Goal: Task Accomplishment & Management: Use online tool/utility

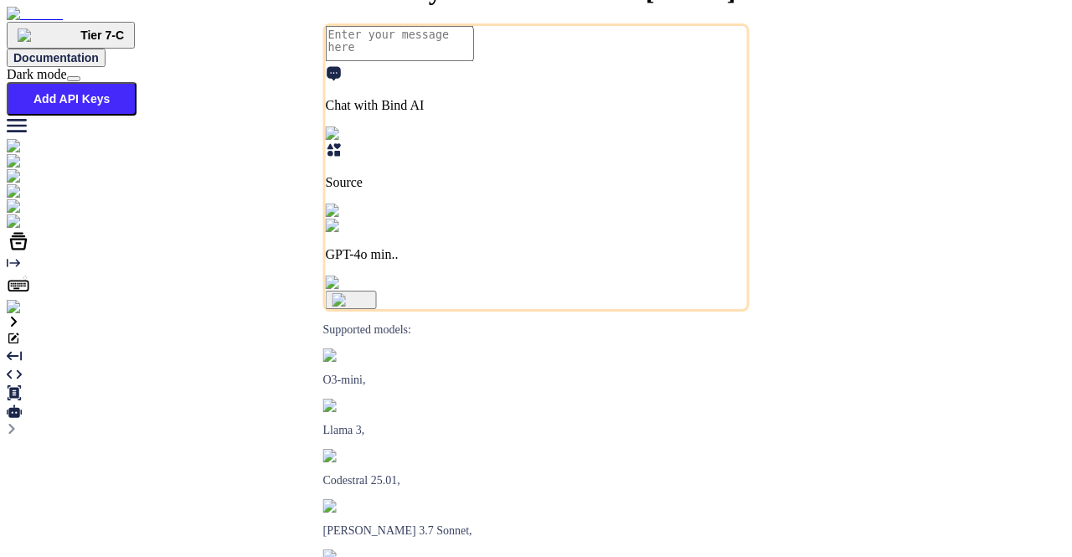
click at [25, 315] on img at bounding box center [34, 307] width 54 height 15
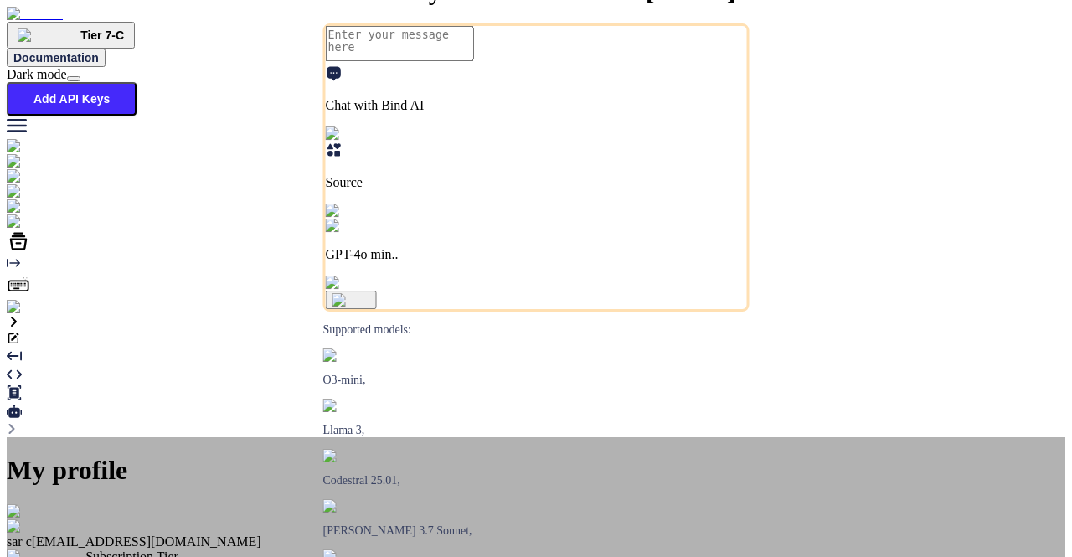
type textarea "x"
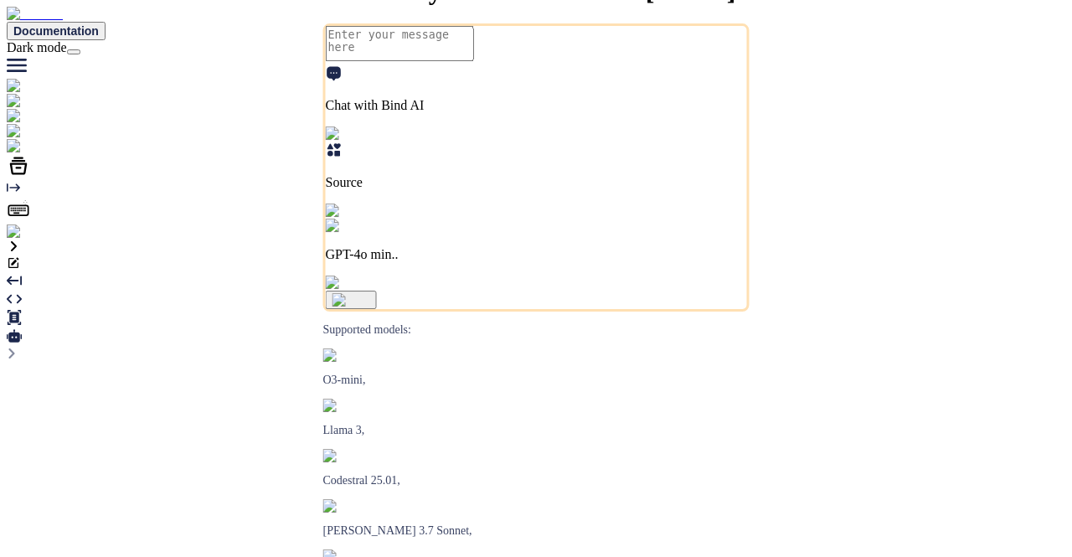
click at [18, 239] on img at bounding box center [34, 231] width 54 height 15
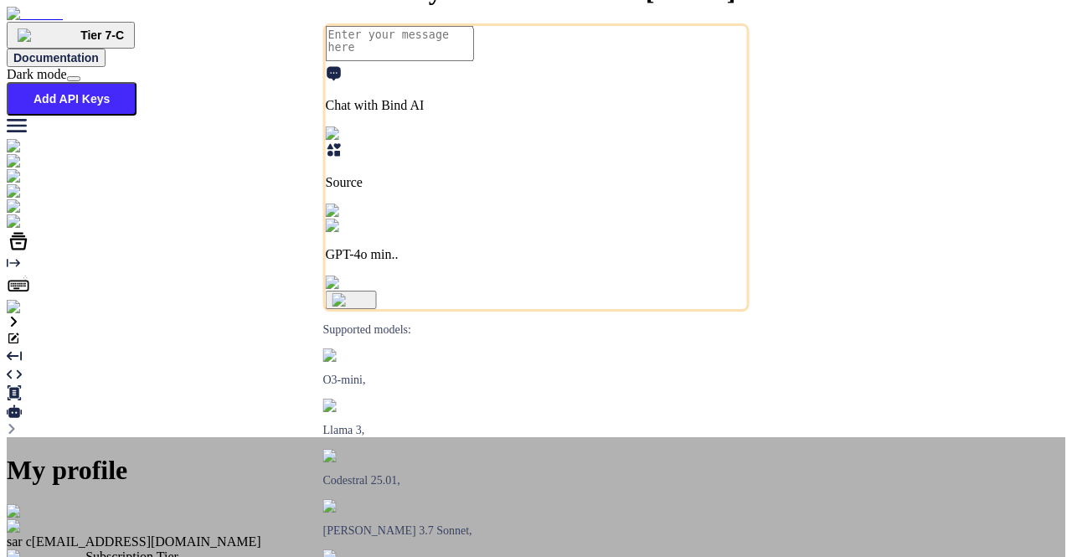
type textarea "x"
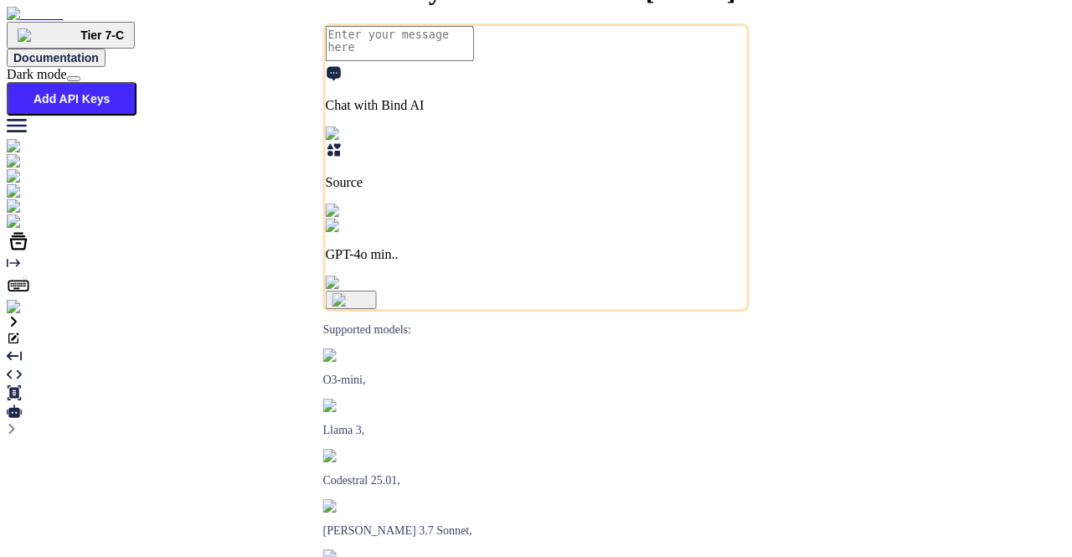
type textarea "x"
click at [20, 315] on img at bounding box center [34, 307] width 54 height 15
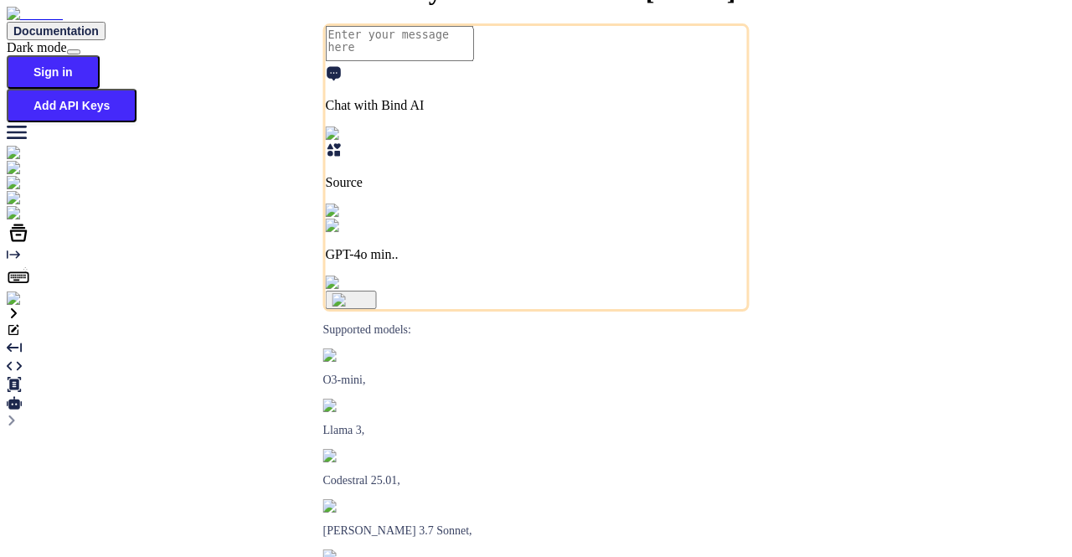
click at [21, 306] on img at bounding box center [30, 298] width 46 height 15
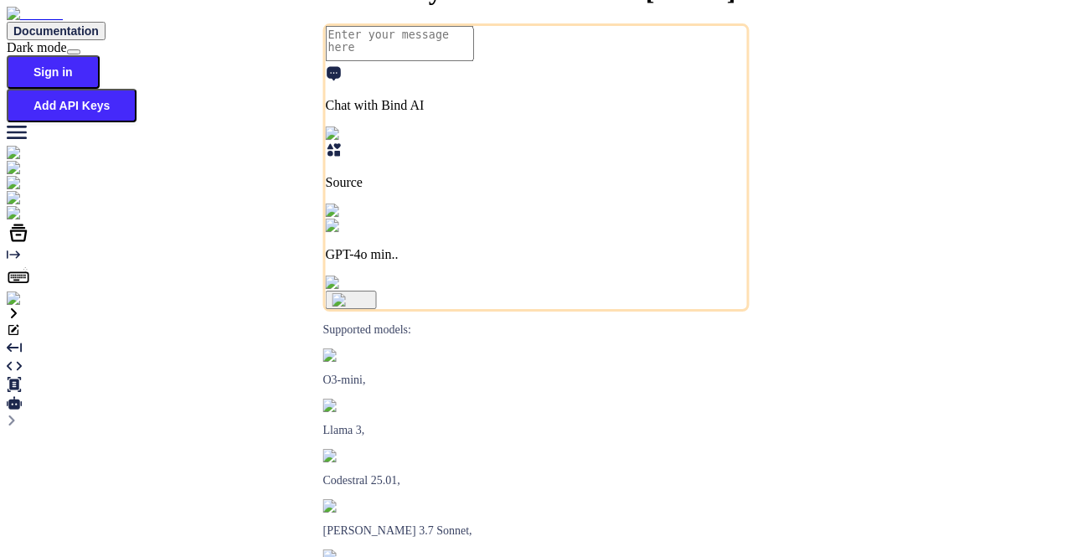
type textarea "x"
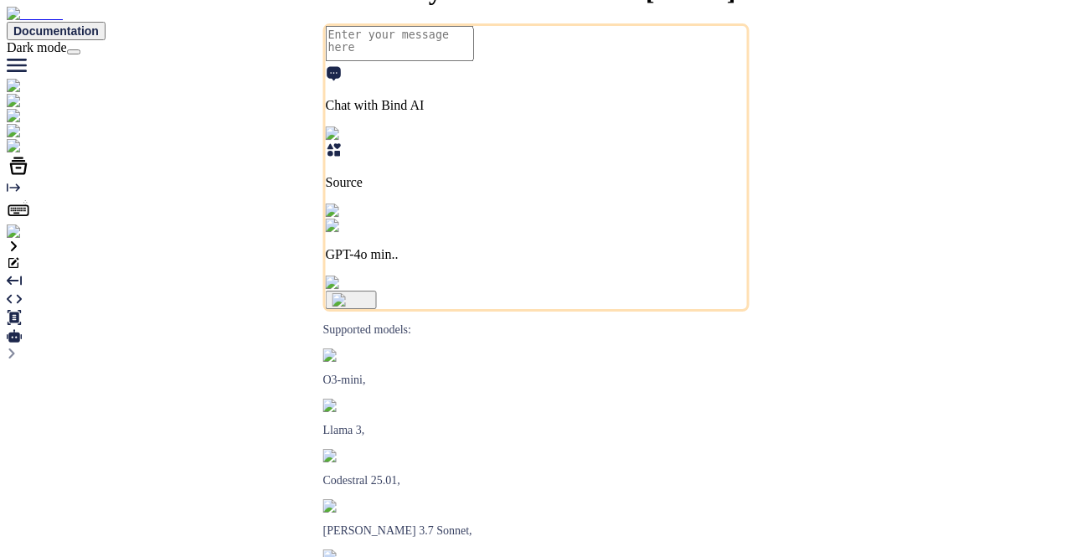
click at [26, 239] on img at bounding box center [34, 231] width 54 height 15
click at [32, 239] on img at bounding box center [34, 231] width 54 height 15
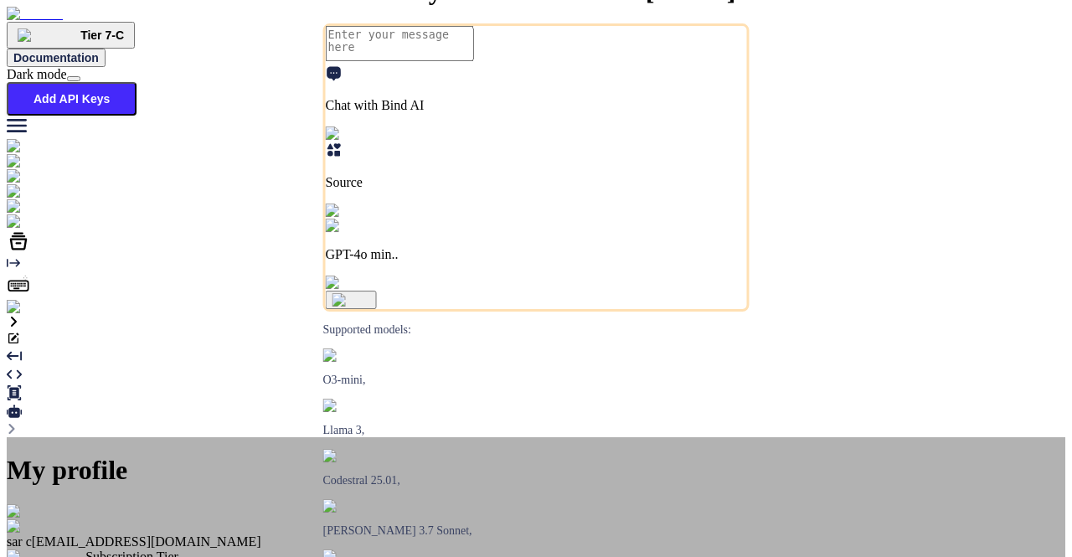
type textarea "x"
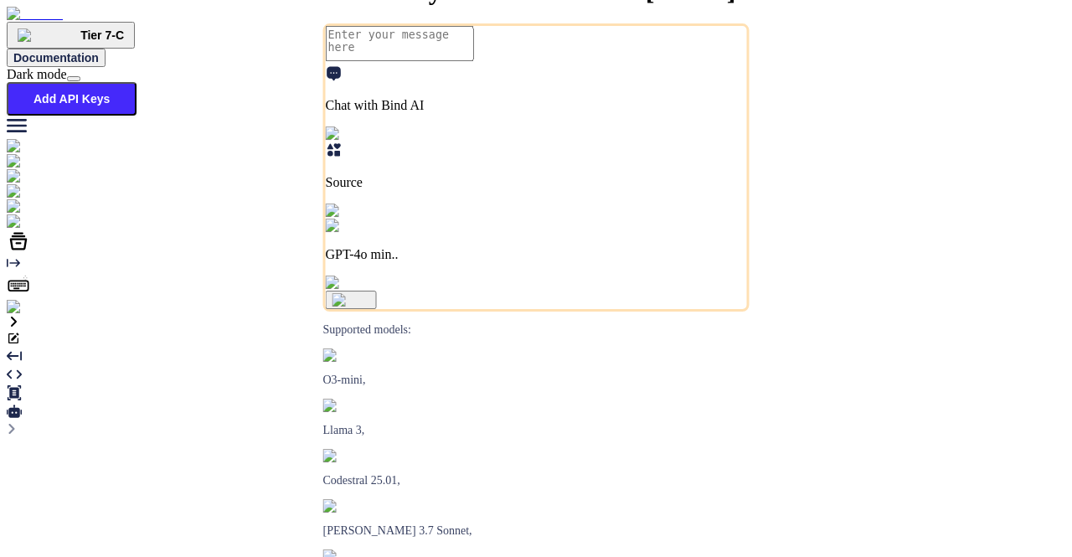
click at [27, 315] on img at bounding box center [34, 307] width 54 height 15
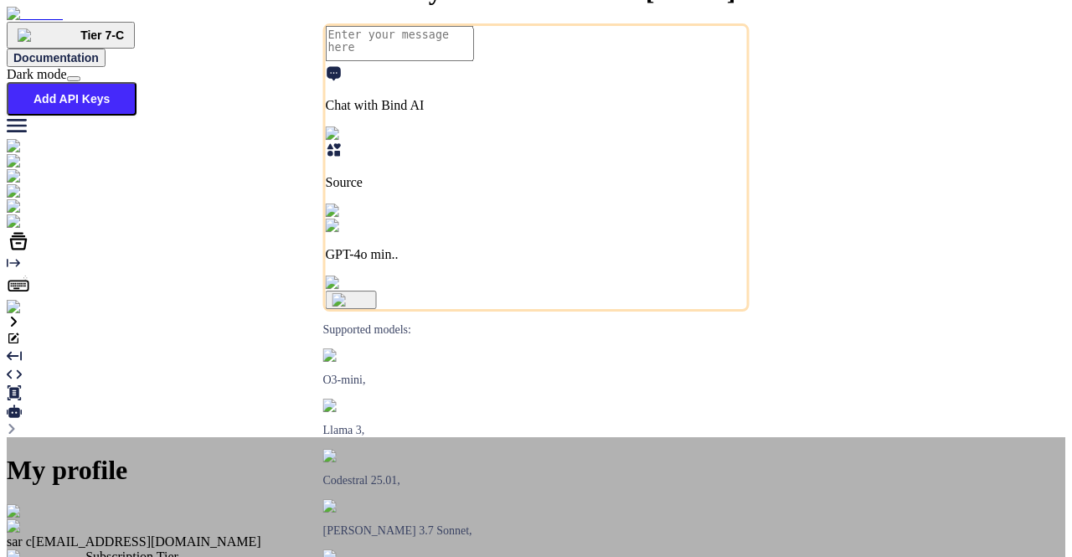
type textarea "x"
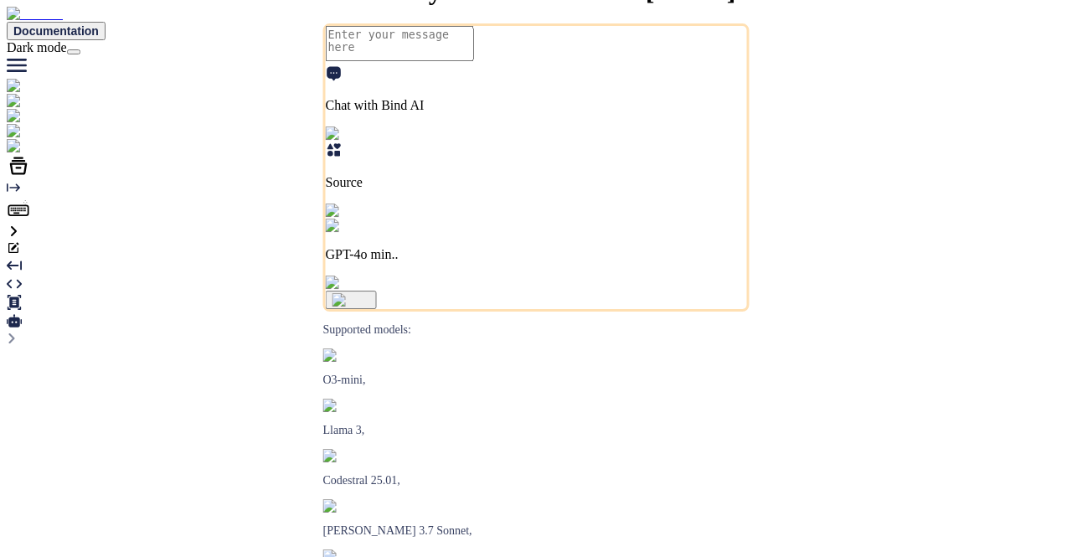
type textarea "x"
click at [18, 239] on img at bounding box center [34, 231] width 54 height 15
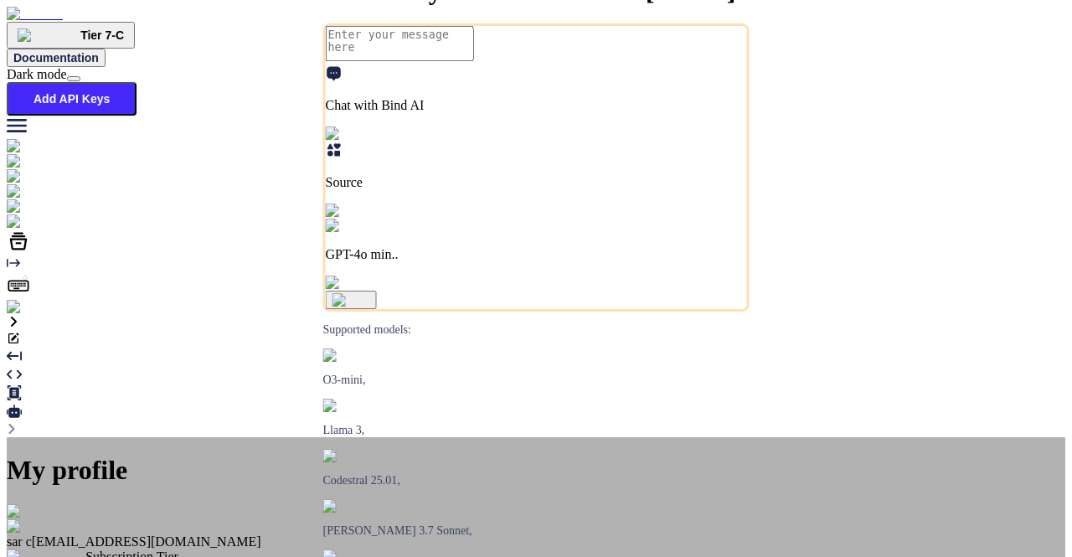
click at [48, 504] on img at bounding box center [27, 511] width 41 height 15
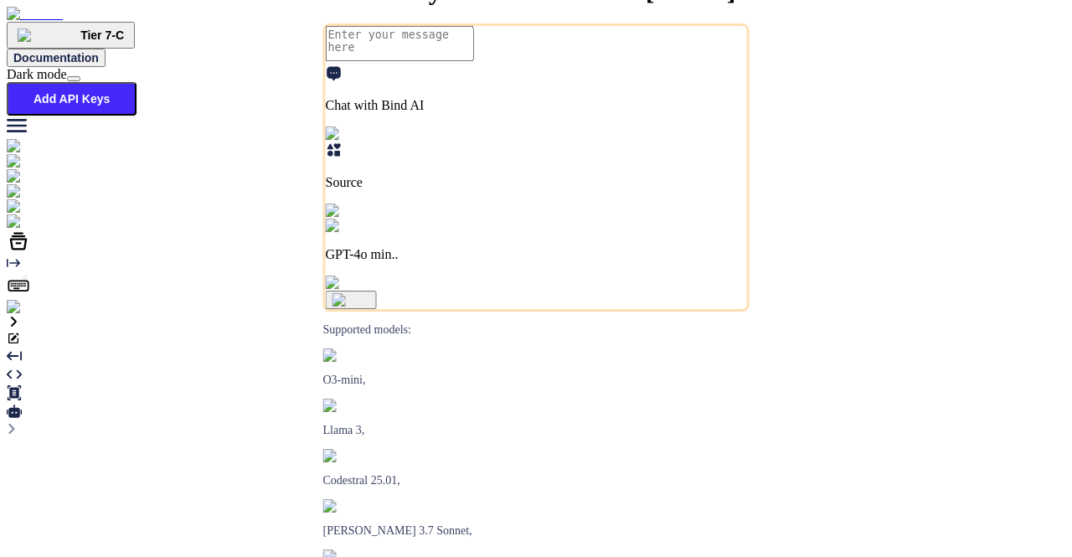
click at [22, 214] on img at bounding box center [38, 206] width 62 height 15
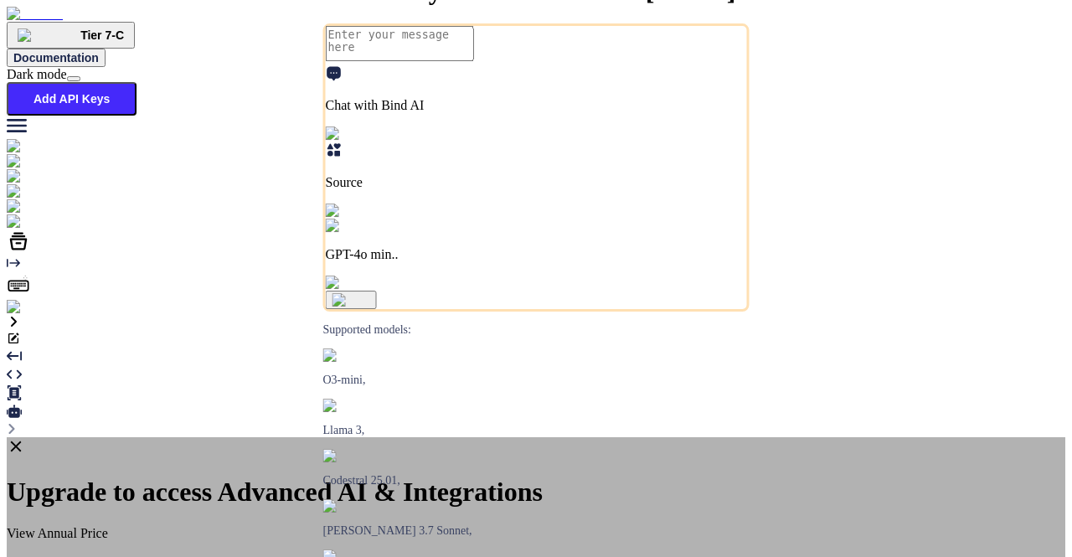
click at [25, 437] on icon at bounding box center [16, 446] width 18 height 18
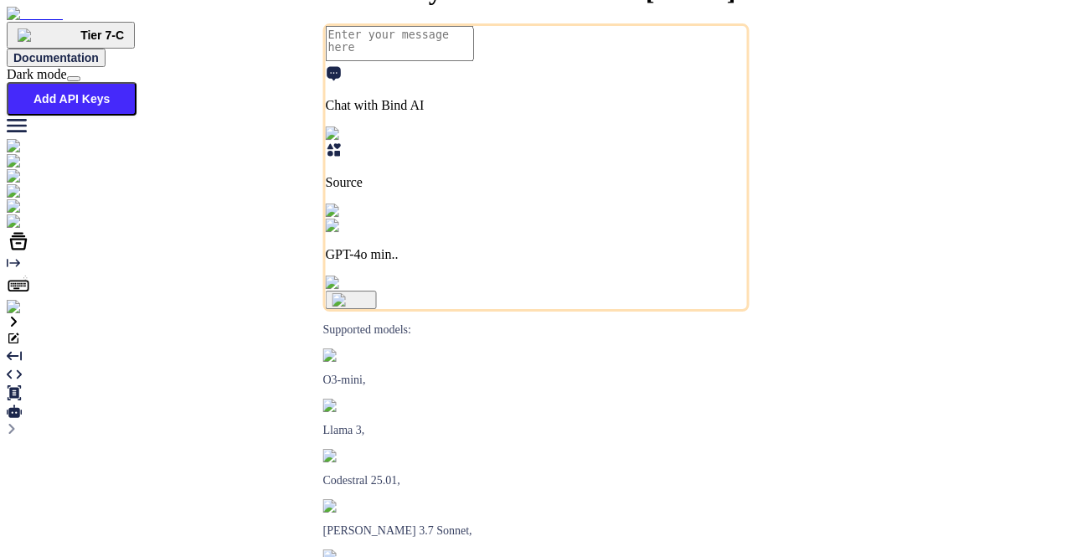
click at [23, 184] on img at bounding box center [45, 191] width 77 height 15
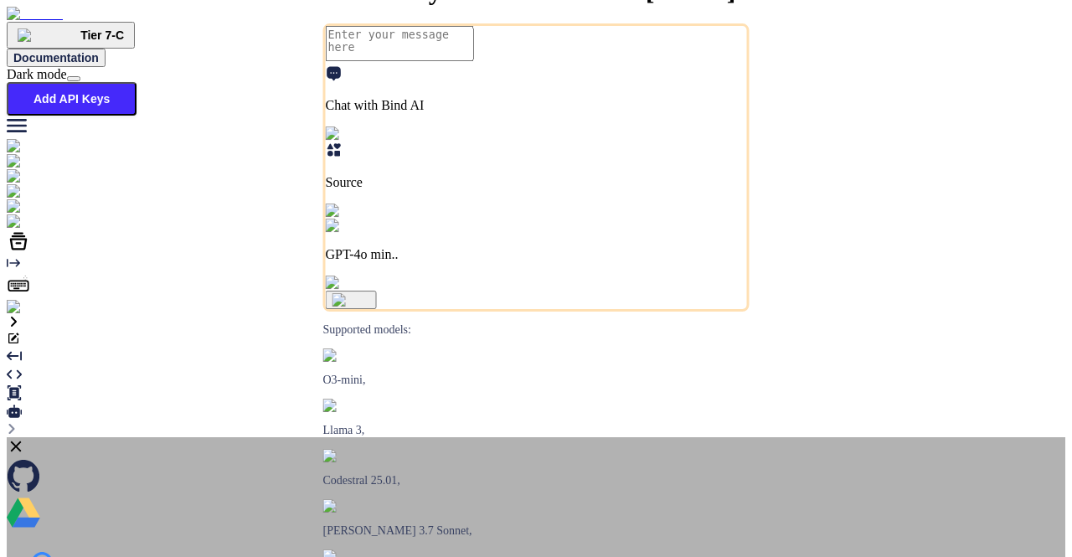
click at [22, 441] on icon at bounding box center [16, 446] width 11 height 11
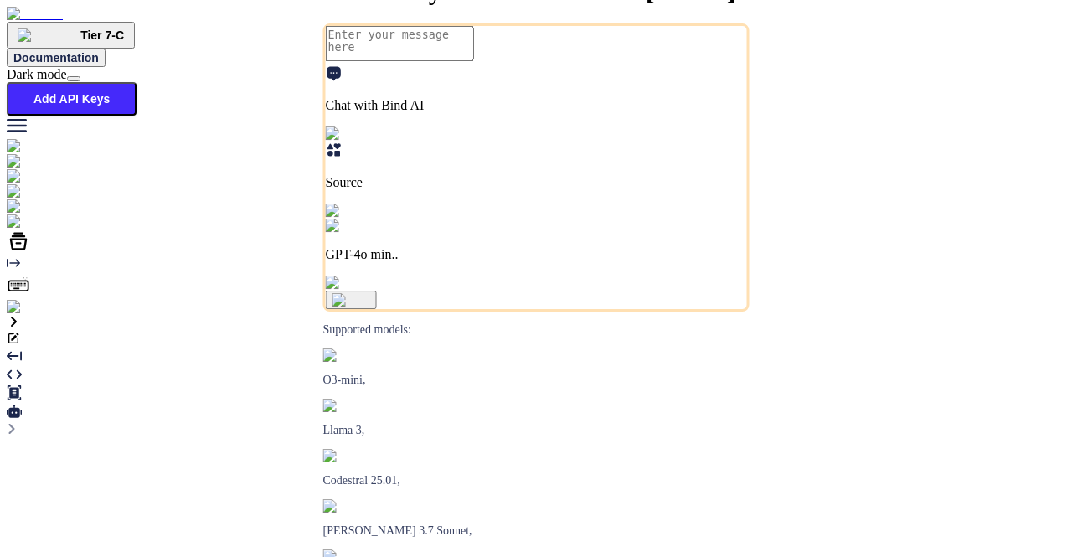
click at [20, 188] on img at bounding box center [45, 191] width 77 height 15
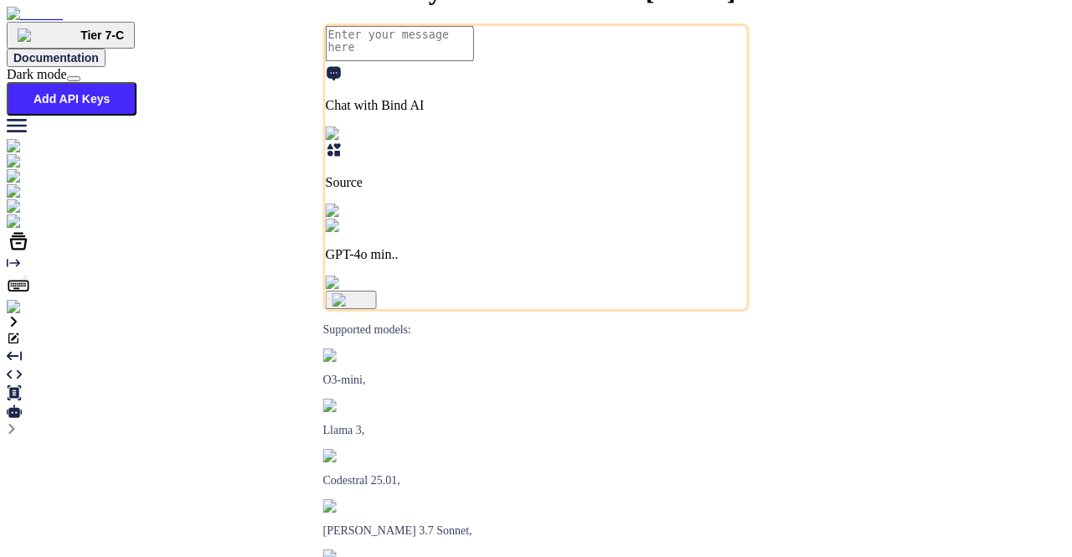
click at [439, 190] on p "Source" at bounding box center [536, 182] width 421 height 15
click at [296, 388] on div "Github" at bounding box center [536, 398] width 1058 height 20
click at [92, 373] on span "File Uploads" at bounding box center [57, 380] width 69 height 14
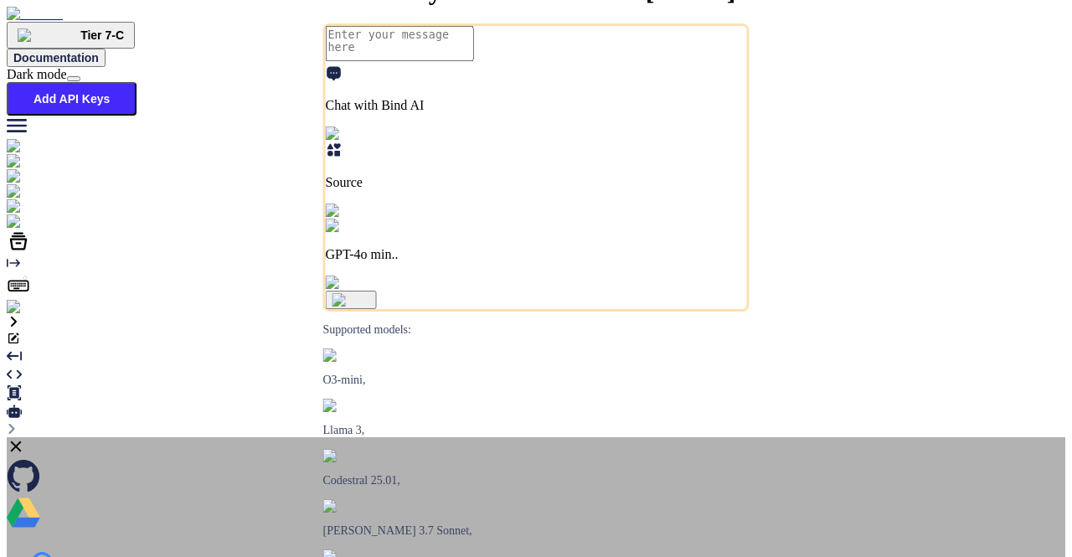
click at [25, 437] on icon at bounding box center [16, 446] width 18 height 18
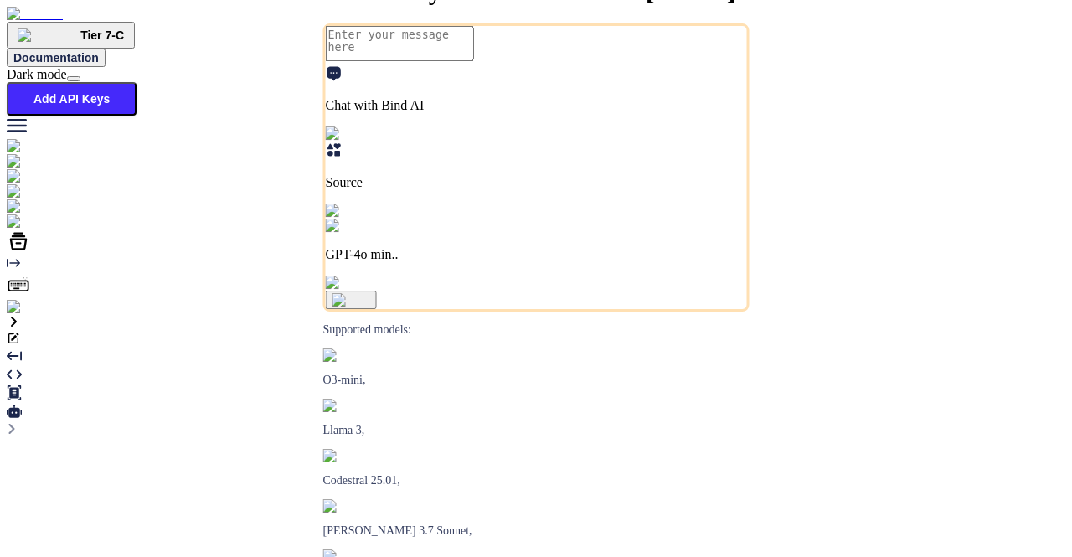
click at [342, 158] on icon at bounding box center [334, 149] width 17 height 17
click at [92, 373] on span "File Uploads" at bounding box center [57, 380] width 69 height 14
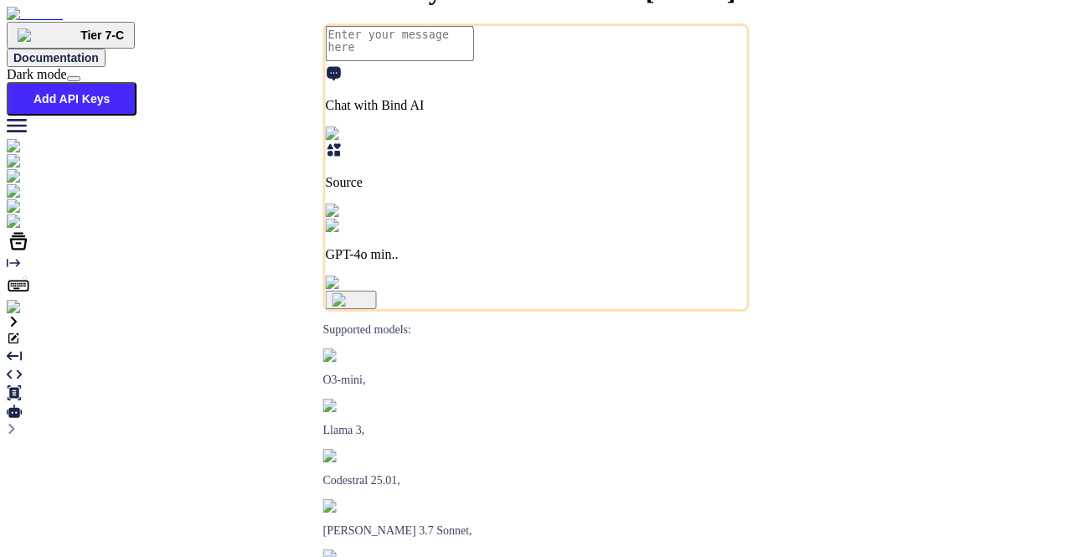
click at [27, 315] on img at bounding box center [34, 307] width 54 height 15
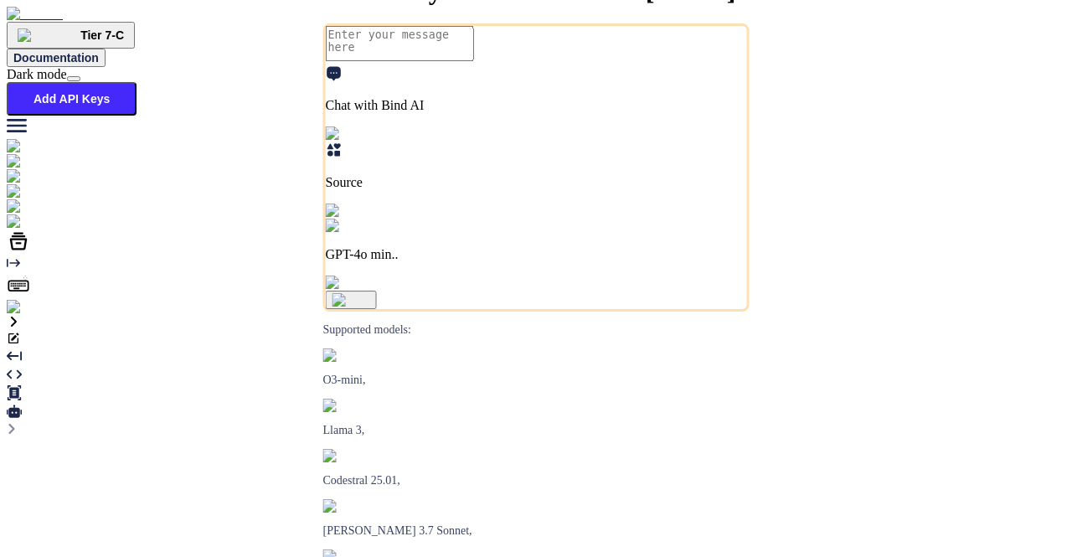
click at [443, 190] on p "Source" at bounding box center [536, 182] width 421 height 15
click at [92, 373] on span "File Uploads" at bounding box center [57, 380] width 69 height 14
type textarea "x"
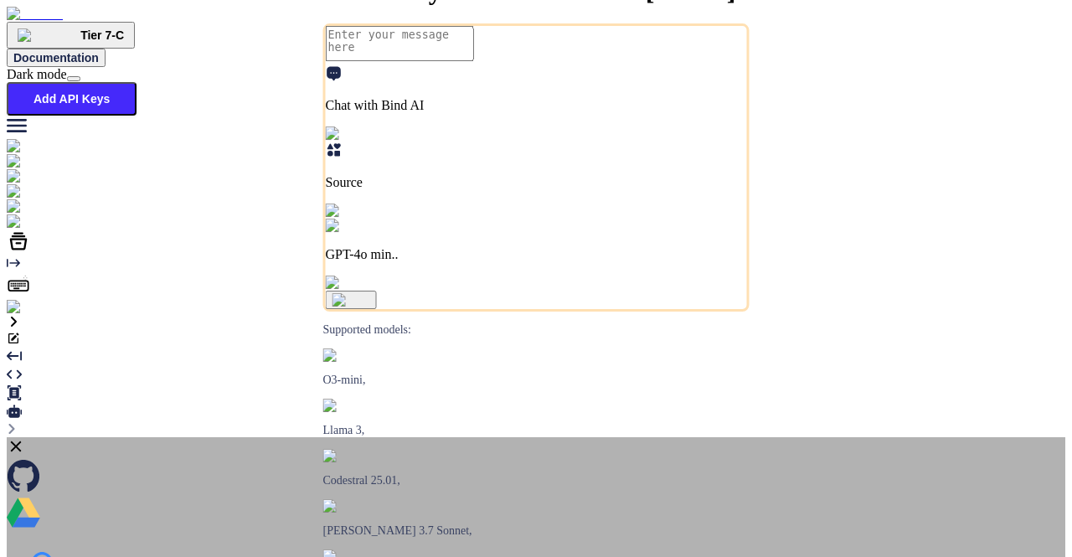
click at [22, 441] on icon at bounding box center [16, 446] width 11 height 11
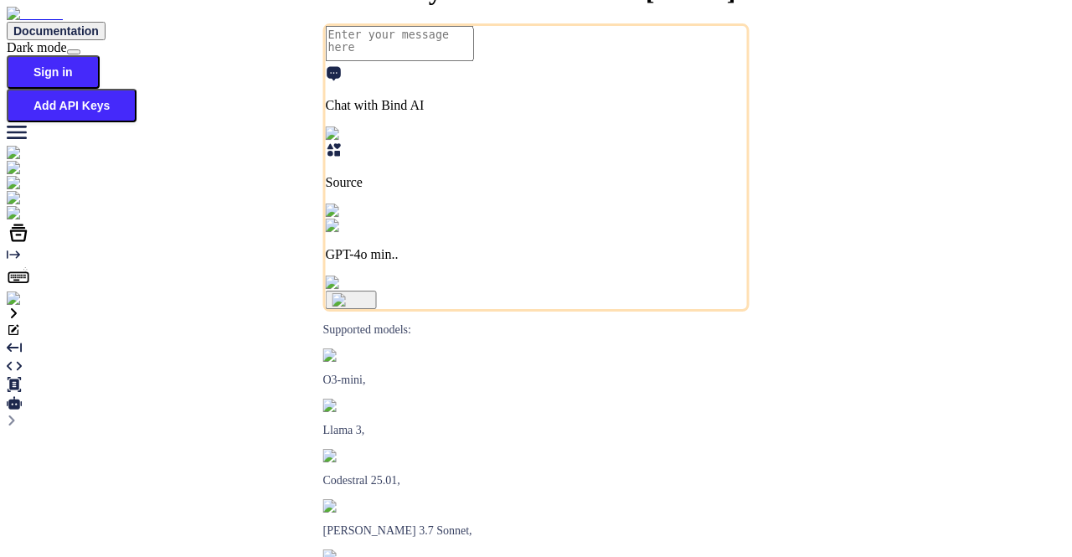
type textarea "x"
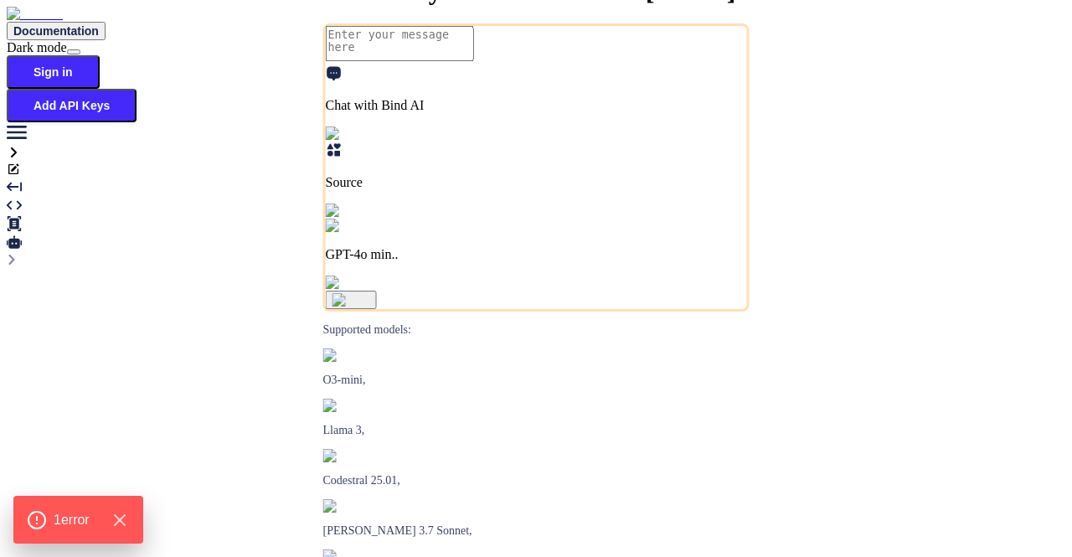
type textarea "x"
click at [23, 193] on img at bounding box center [45, 198] width 77 height 15
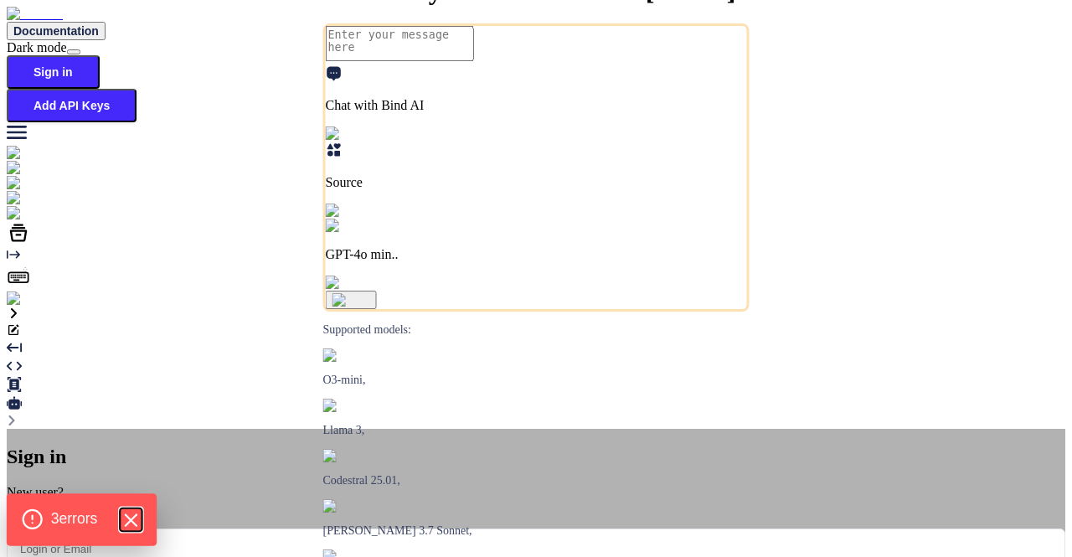
click at [136, 516] on icon "Hide Errors" at bounding box center [131, 520] width 22 height 22
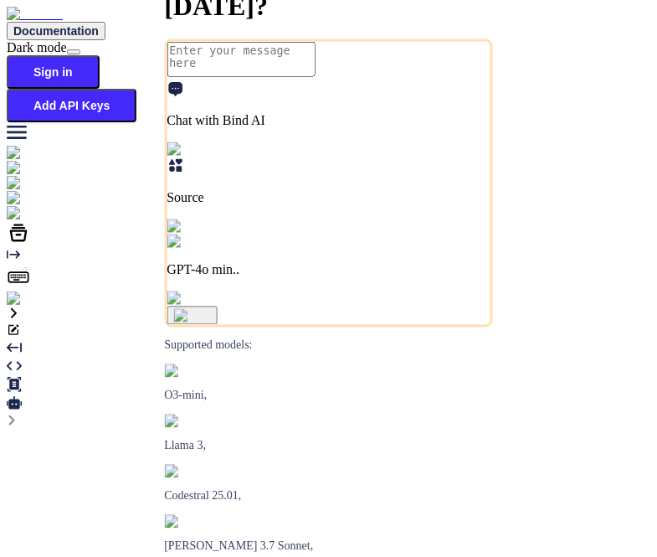
click at [27, 306] on img at bounding box center [30, 298] width 46 height 15
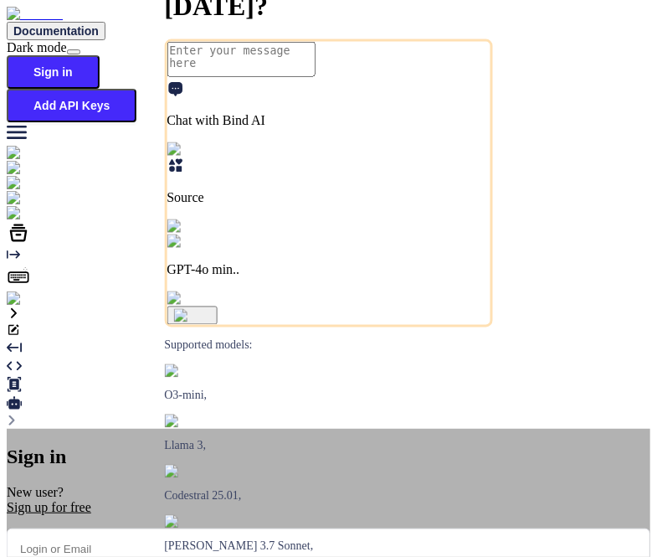
click at [272, 528] on input "email" at bounding box center [329, 548] width 644 height 41
type input "app30@yopmail.com"
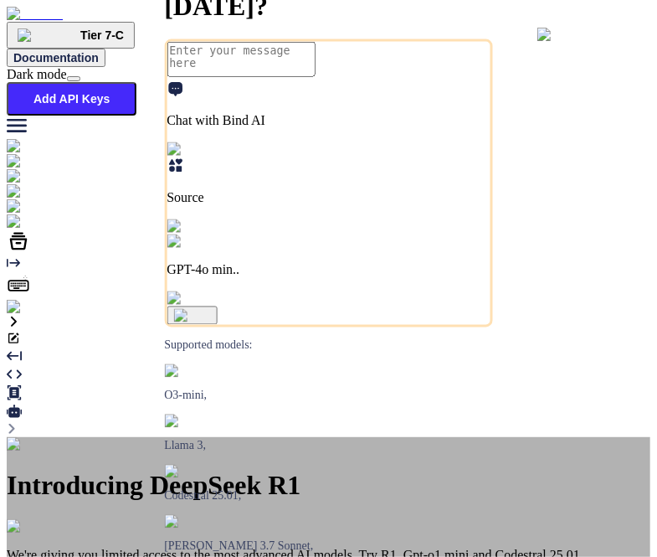
click at [527, 437] on div "Introducing DeepSeek R1 We're giving you limited access to the most advanced AI…" at bounding box center [329, 547] width 644 height 221
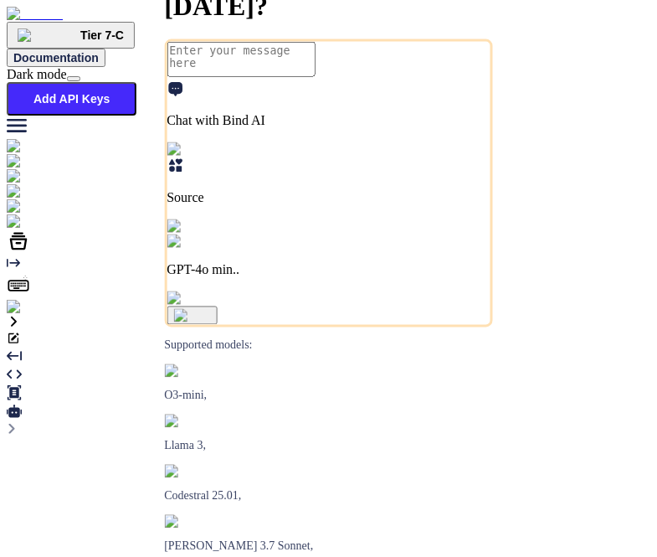
click at [25, 315] on img at bounding box center [34, 307] width 54 height 15
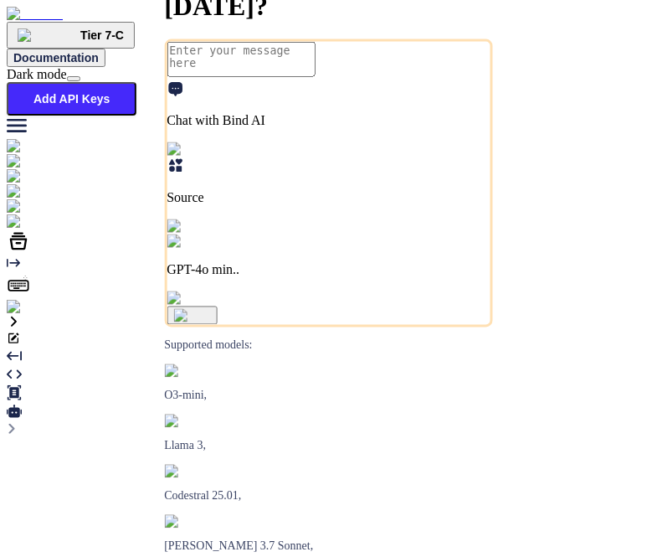
click at [23, 192] on img at bounding box center [45, 191] width 77 height 15
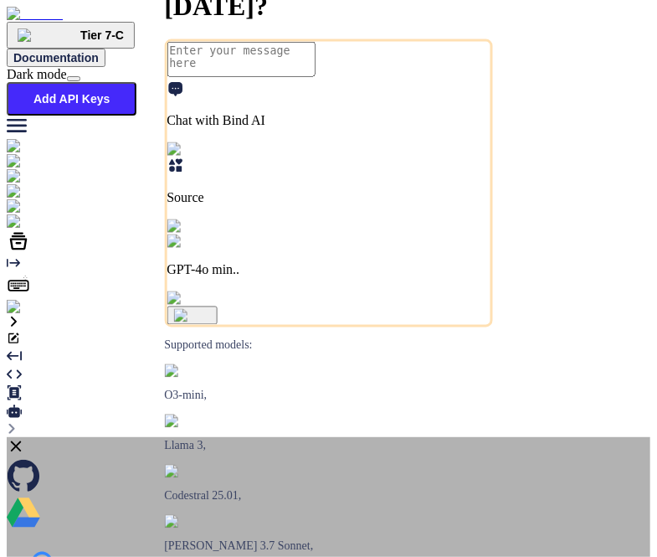
click at [22, 441] on icon at bounding box center [16, 446] width 11 height 11
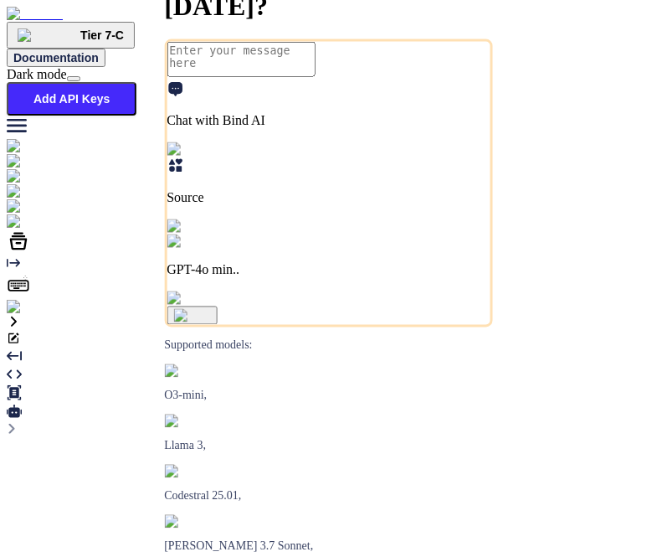
click at [20, 186] on img at bounding box center [45, 191] width 77 height 15
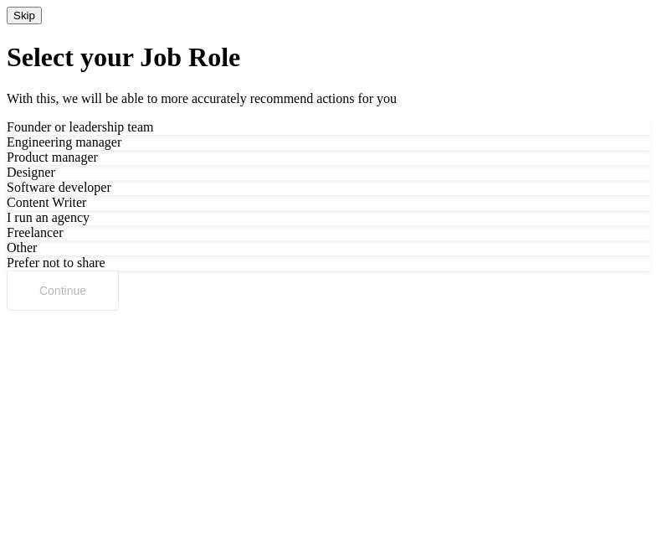
click at [42, 24] on button "Skip" at bounding box center [24, 16] width 35 height 18
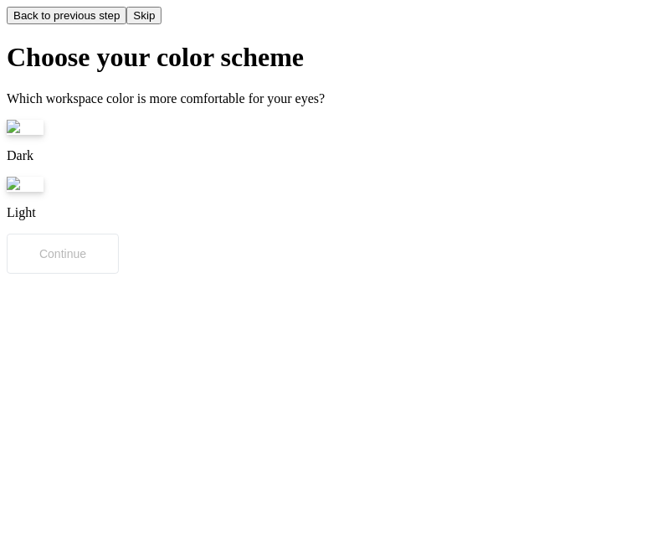
click at [162, 24] on button "Skip" at bounding box center [143, 16] width 35 height 18
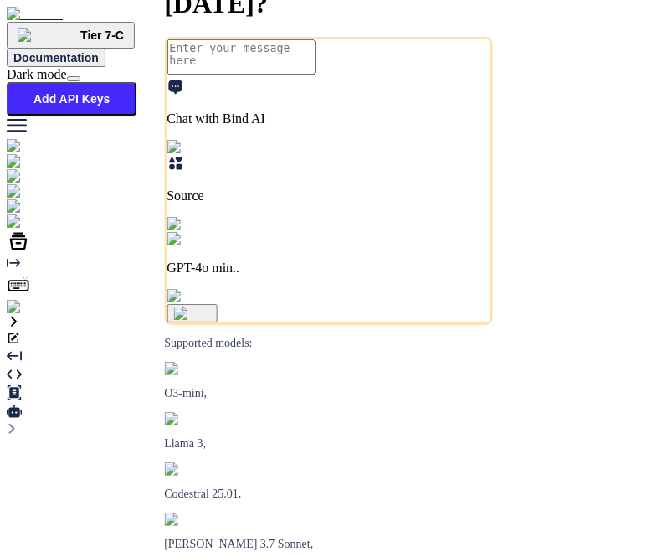
click at [136, 82] on button "Add API Keys" at bounding box center [72, 98] width 130 height 33
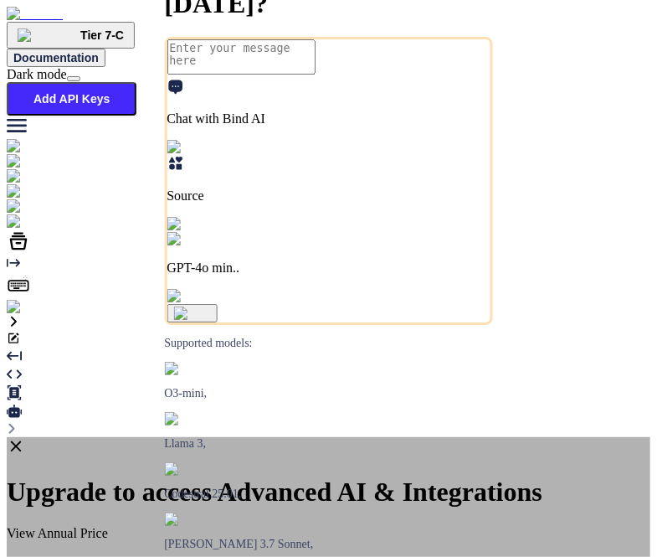
click at [25, 437] on icon at bounding box center [16, 446] width 18 height 18
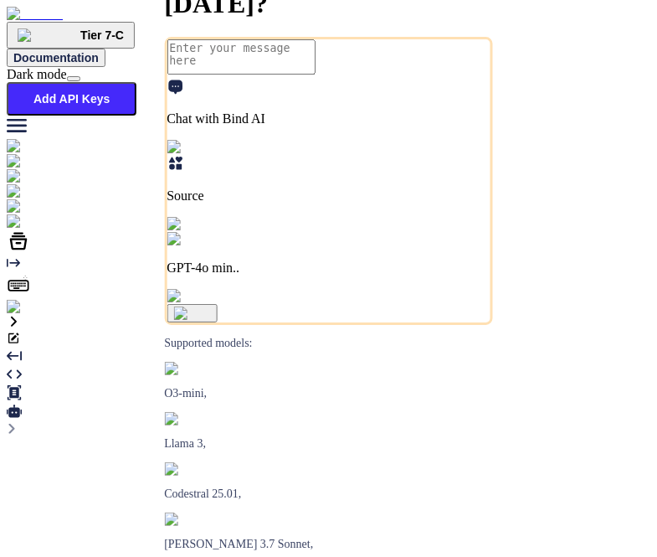
click at [28, 190] on img at bounding box center [45, 191] width 77 height 15
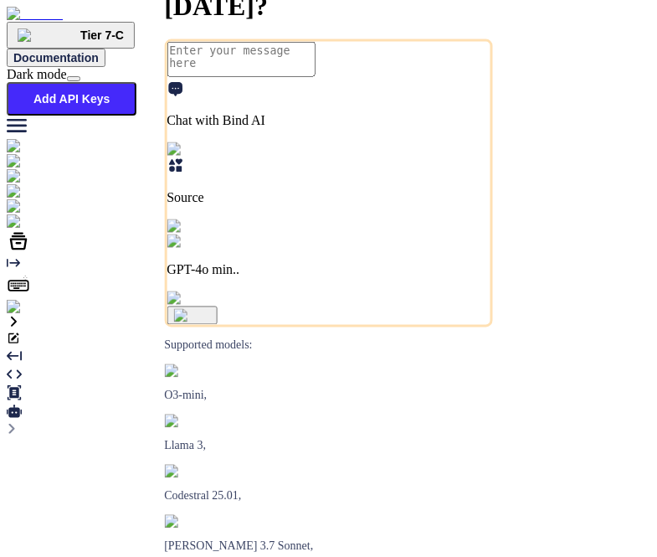
click at [28, 187] on img at bounding box center [45, 191] width 77 height 15
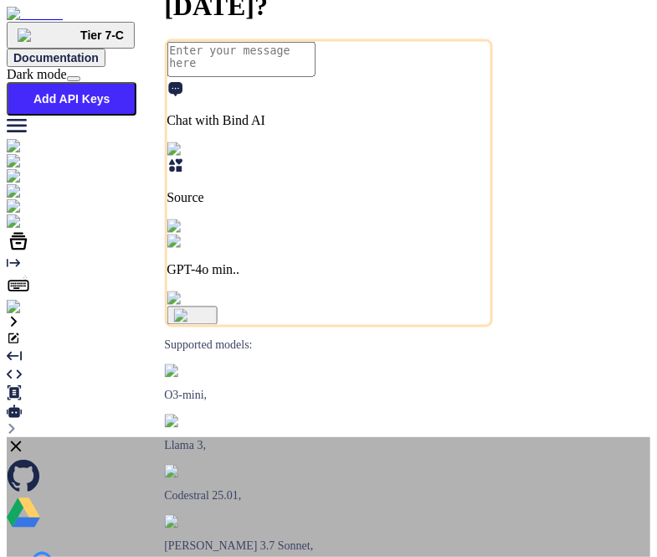
type textarea "x"
click at [25, 437] on icon at bounding box center [16, 446] width 18 height 18
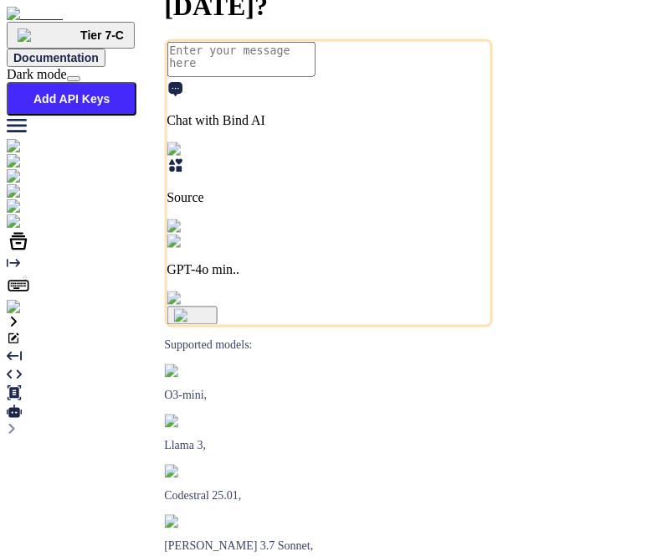
click at [27, 185] on img at bounding box center [45, 191] width 77 height 15
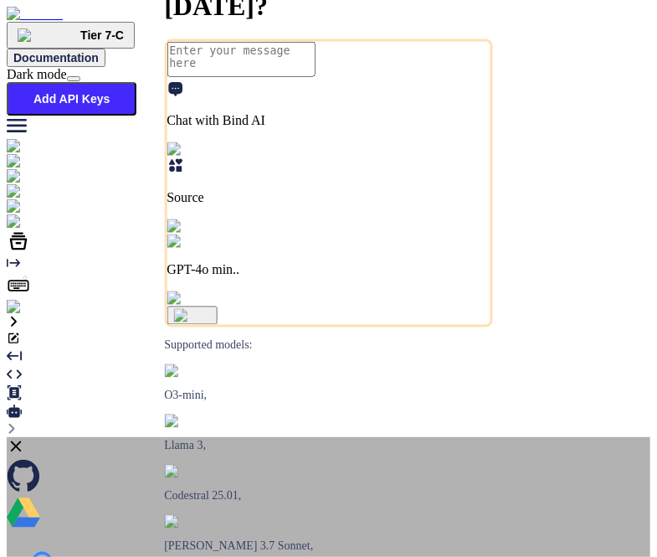
type textarea "x"
click at [22, 441] on icon at bounding box center [16, 446] width 11 height 11
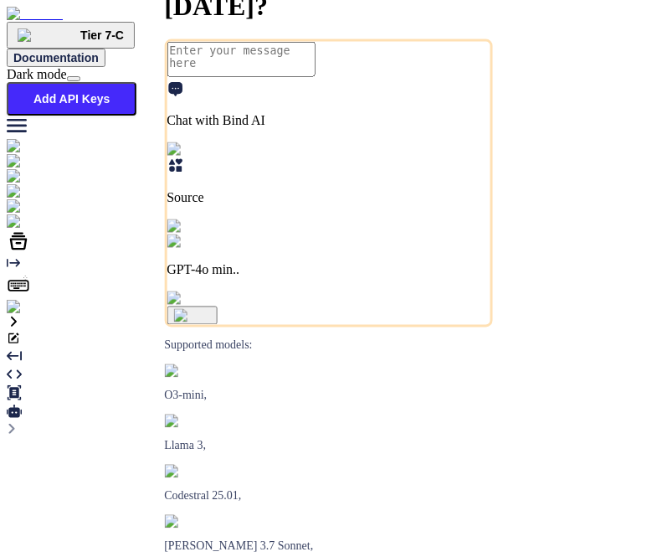
click at [23, 184] on img at bounding box center [45, 191] width 77 height 15
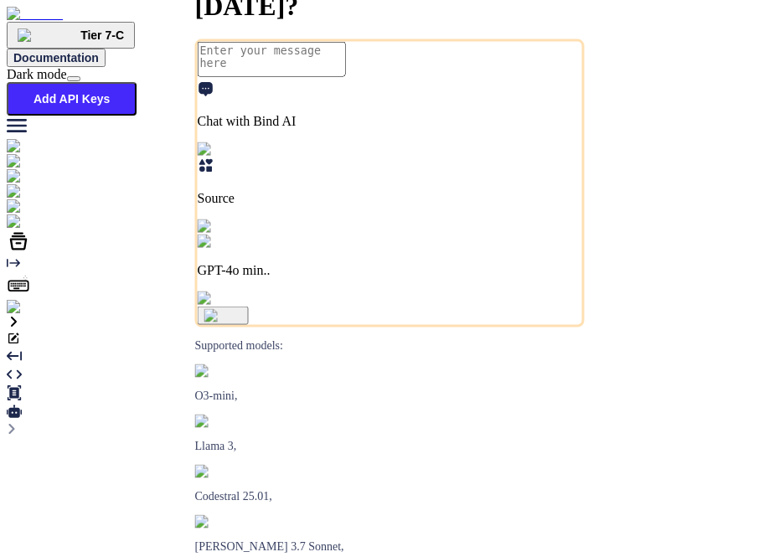
type textarea "x"
click at [25, 185] on img at bounding box center [45, 191] width 77 height 15
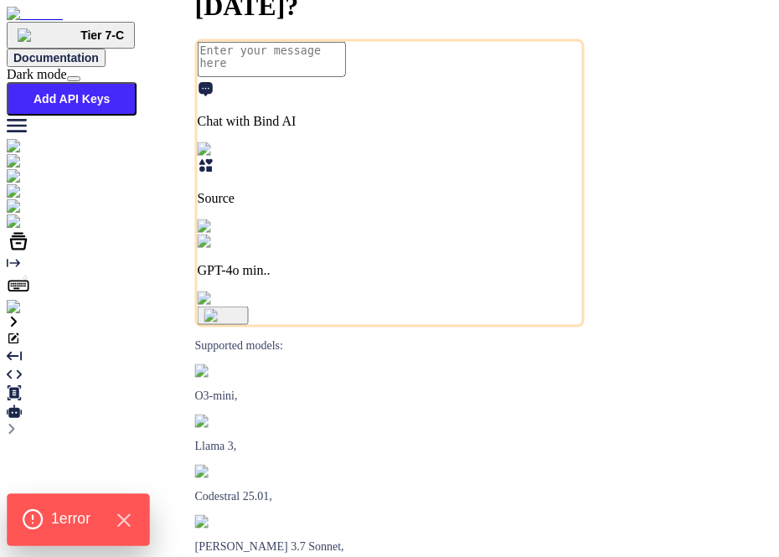
click at [82, 514] on span "1 error" at bounding box center [70, 519] width 39 height 22
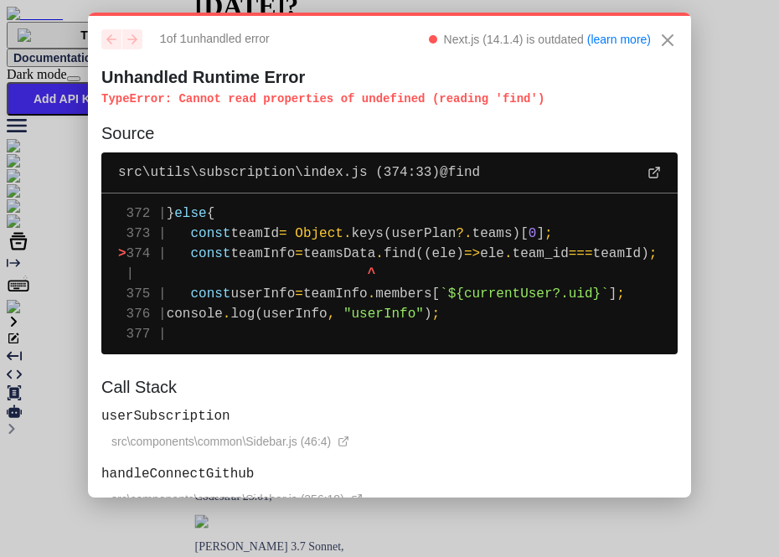
click at [350, 259] on span "teamsData" at bounding box center [339, 253] width 72 height 15
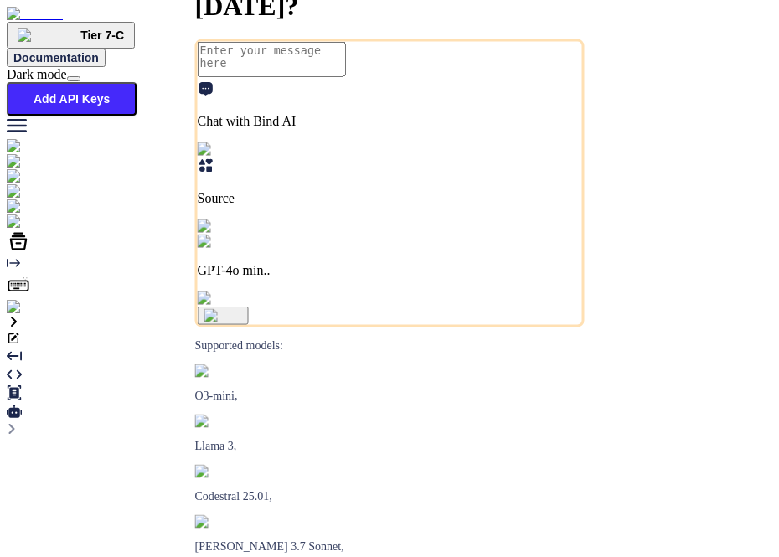
type textarea "x"
click at [28, 185] on img at bounding box center [45, 191] width 77 height 15
type textarea "x"
click at [20, 184] on img at bounding box center [45, 191] width 77 height 15
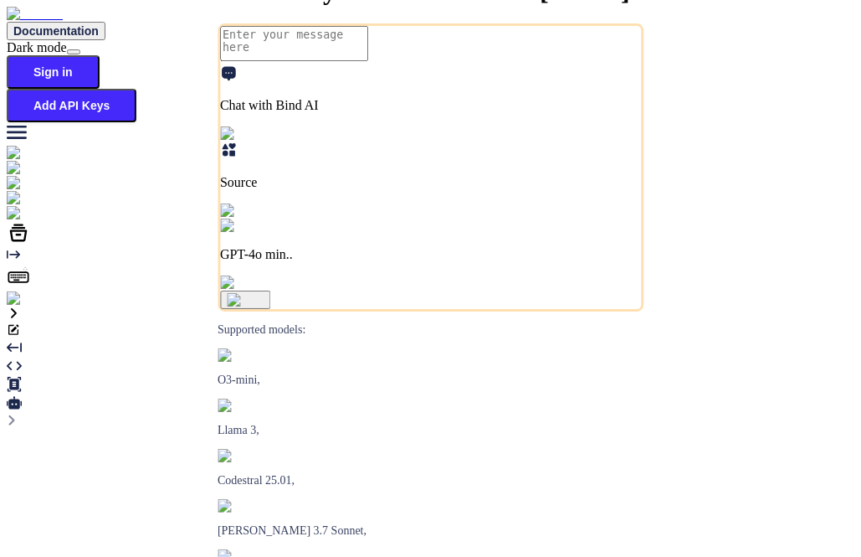
click at [18, 196] on img at bounding box center [45, 198] width 77 height 15
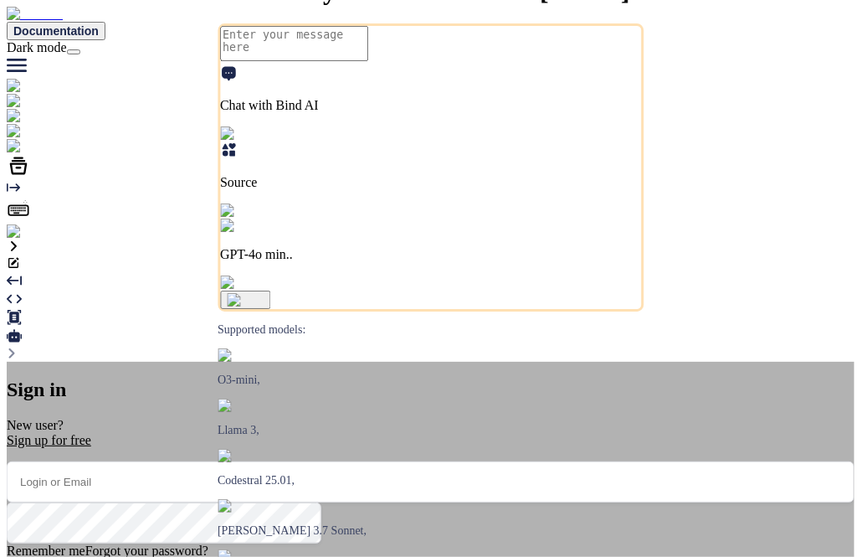
click at [105, 362] on div "Sign in New user? Sign up for free Remember me Forgot your password? Sign In or…" at bounding box center [431, 535] width 848 height 347
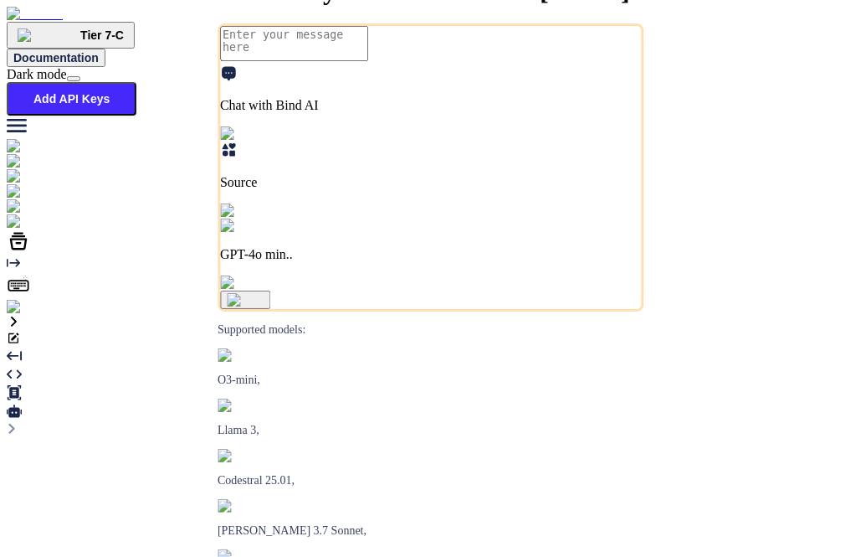
click at [22, 315] on img at bounding box center [34, 307] width 54 height 15
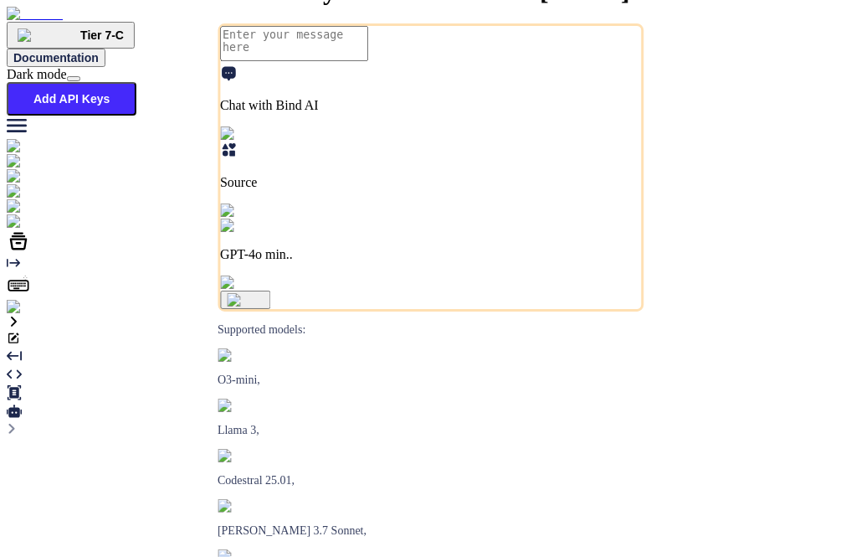
click at [27, 214] on img at bounding box center [38, 206] width 62 height 15
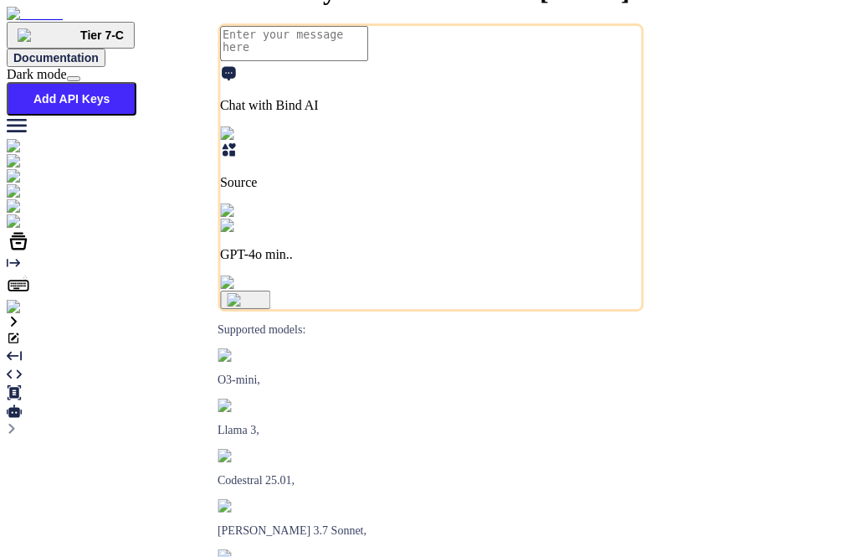
click at [8, 184] on div at bounding box center [431, 191] width 848 height 15
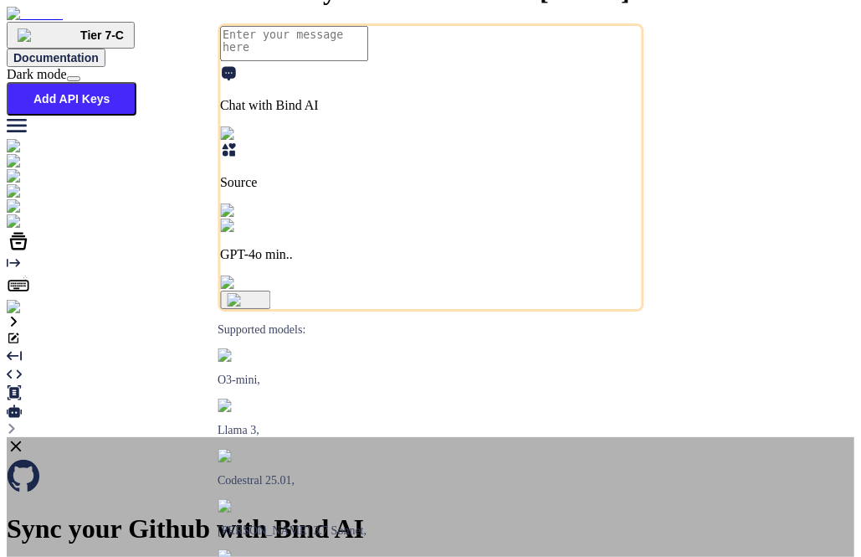
click at [25, 437] on icon at bounding box center [16, 446] width 18 height 18
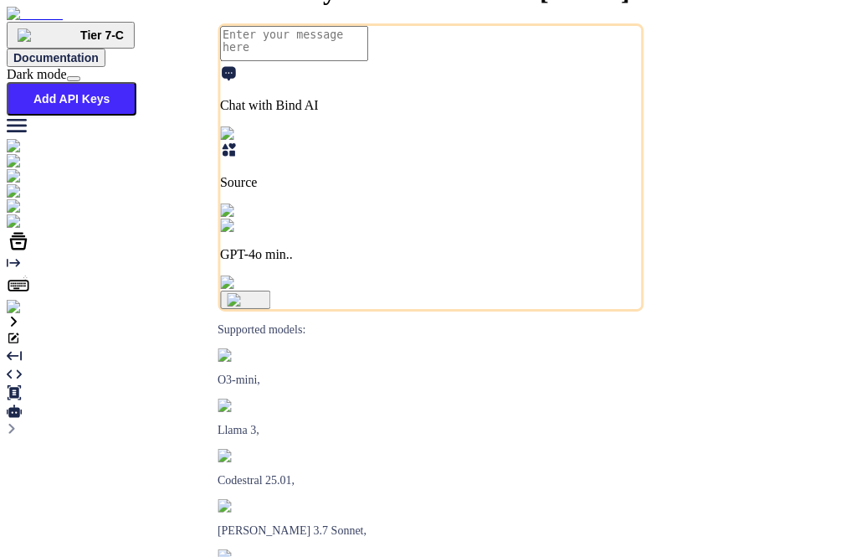
click at [415, 190] on p "Source" at bounding box center [430, 182] width 421 height 15
click at [298, 388] on div "Github" at bounding box center [431, 398] width 848 height 20
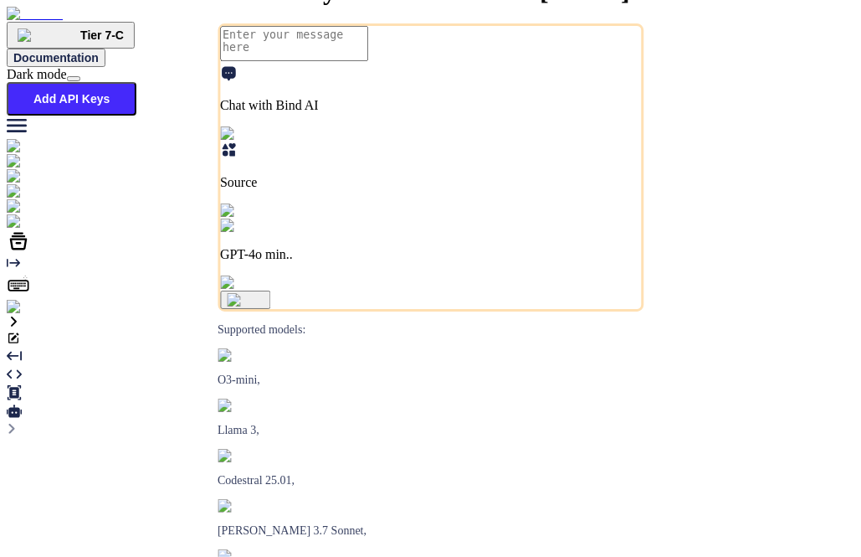
click at [402, 190] on p "Source" at bounding box center [430, 182] width 421 height 15
click at [92, 373] on span "File Uploads" at bounding box center [57, 380] width 69 height 14
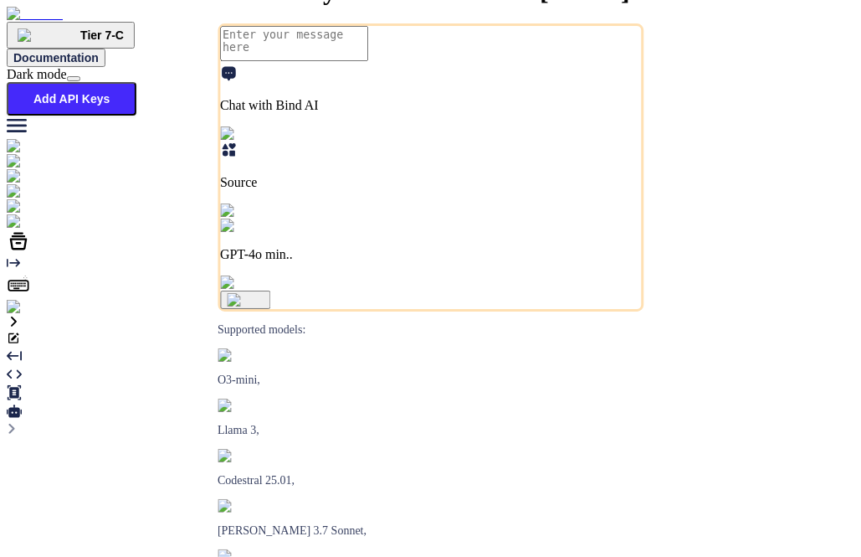
click at [31, 184] on img at bounding box center [45, 191] width 77 height 15
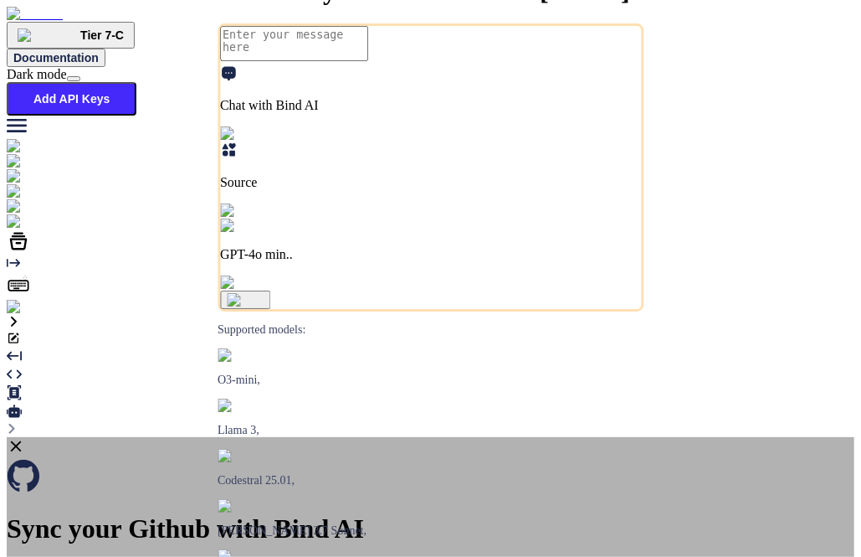
click at [171, 437] on div "Sync your Github with Bind AI • Connect your Github repositories as a source. •…" at bounding box center [431, 559] width 848 height 244
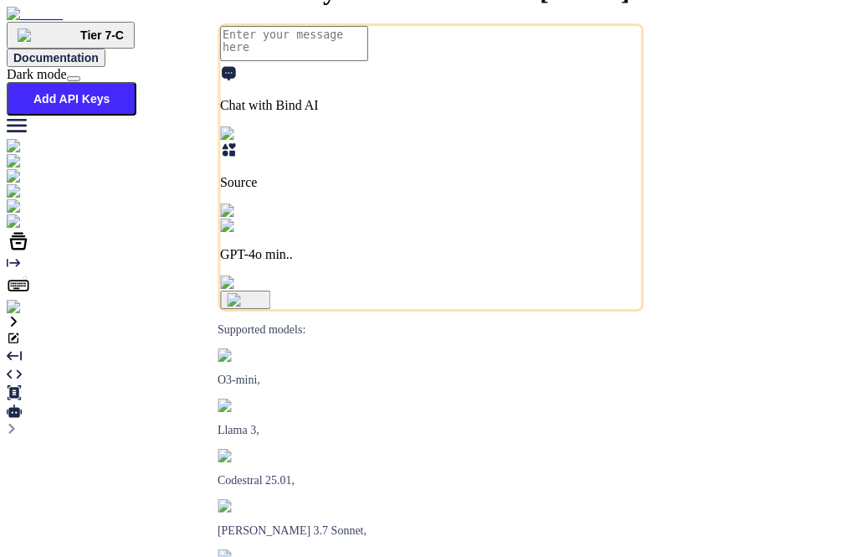
click at [417, 190] on p "Source" at bounding box center [430, 182] width 421 height 15
click at [60, 393] on span "Github" at bounding box center [41, 400] width 37 height 14
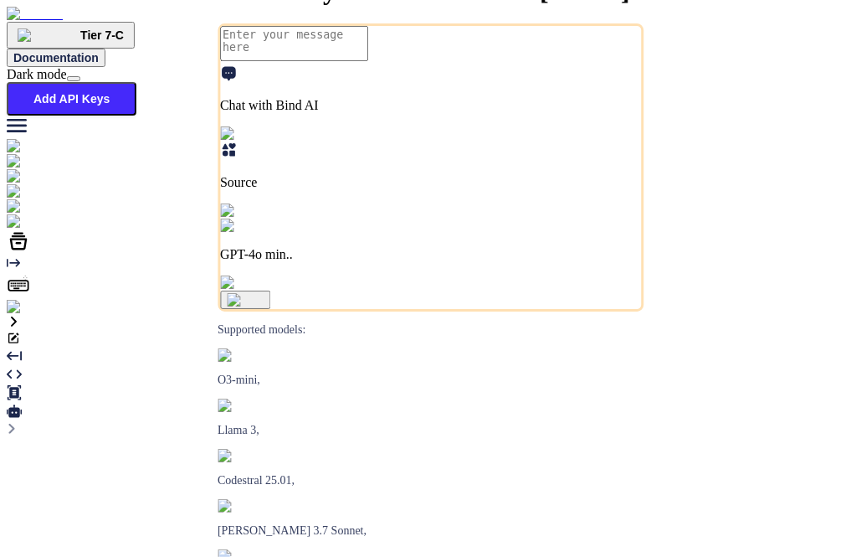
click at [390, 190] on p "Source" at bounding box center [430, 182] width 421 height 15
click at [92, 373] on span "File Uploads" at bounding box center [57, 380] width 69 height 14
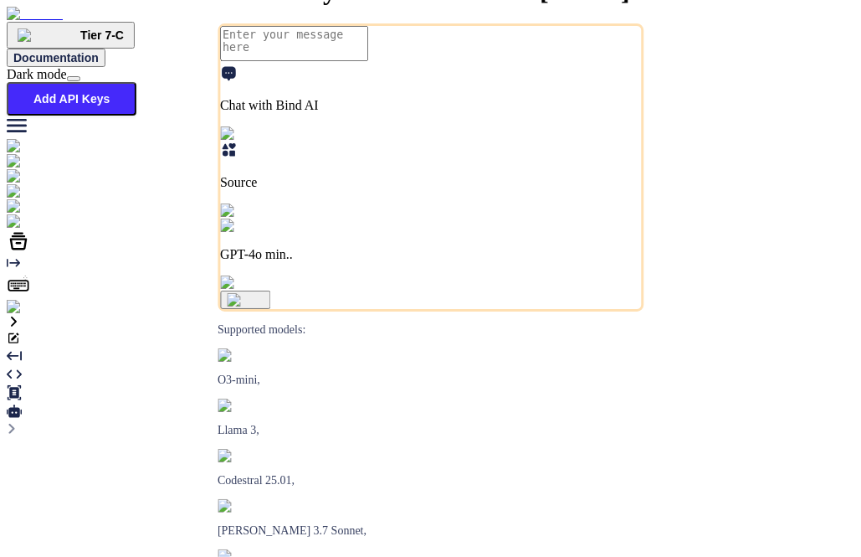
click at [386, 190] on p "Source" at bounding box center [430, 182] width 421 height 15
click at [92, 373] on span "File Uploads" at bounding box center [57, 380] width 69 height 14
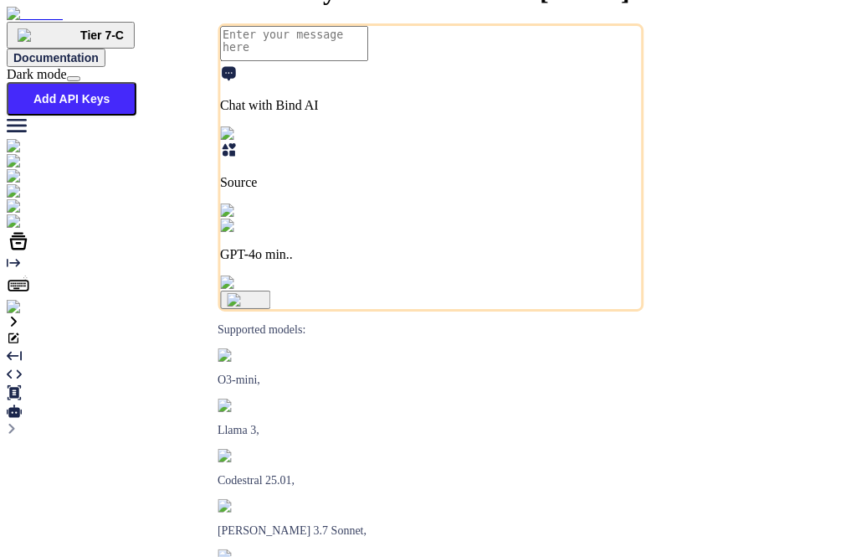
click at [397, 190] on p "Source" at bounding box center [430, 182] width 421 height 15
click at [92, 373] on span "File Uploads" at bounding box center [57, 380] width 69 height 14
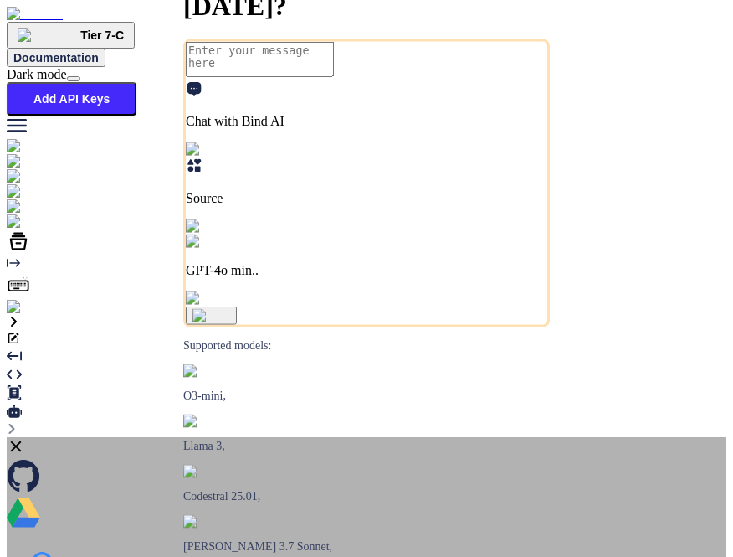
type textarea "x"
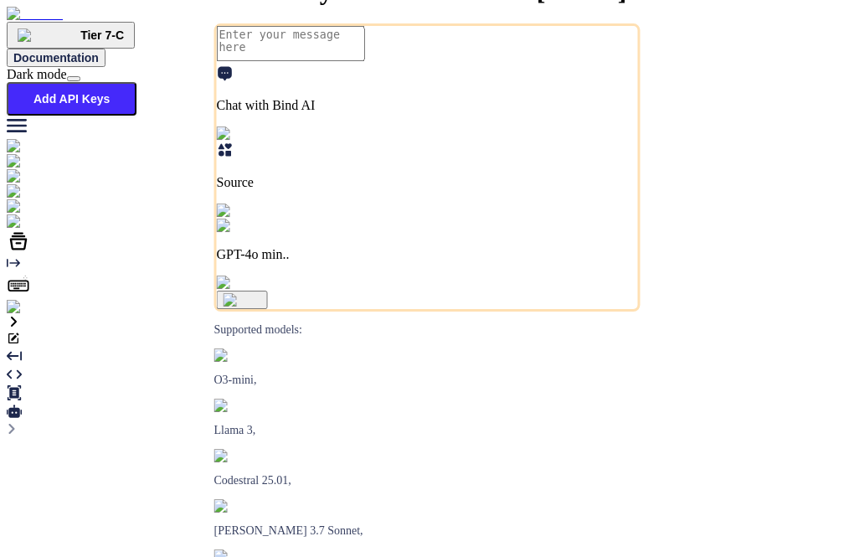
click at [414, 190] on p "Source" at bounding box center [427, 182] width 421 height 15
click at [92, 373] on span "File Uploads" at bounding box center [57, 380] width 69 height 14
click at [417, 190] on p "File Uploads" at bounding box center [427, 182] width 421 height 15
click at [253, 388] on div "Github" at bounding box center [427, 398] width 840 height 20
click at [398, 190] on p "Github" at bounding box center [427, 182] width 421 height 15
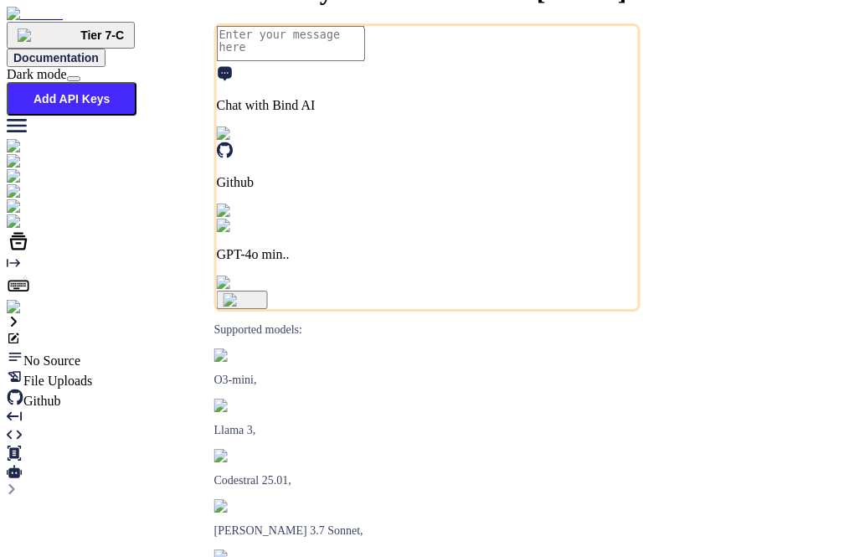
click at [92, 373] on span "File Uploads" at bounding box center [57, 380] width 69 height 14
click at [31, 188] on img at bounding box center [45, 191] width 77 height 15
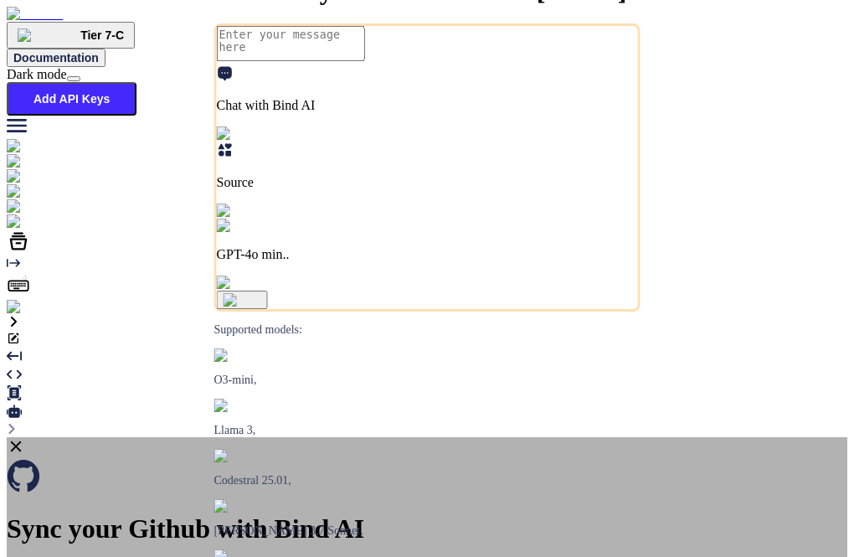
click at [681, 437] on div "Sync your Github with Bind AI • Connect your Github repositories as a source. •…" at bounding box center [427, 559] width 840 height 244
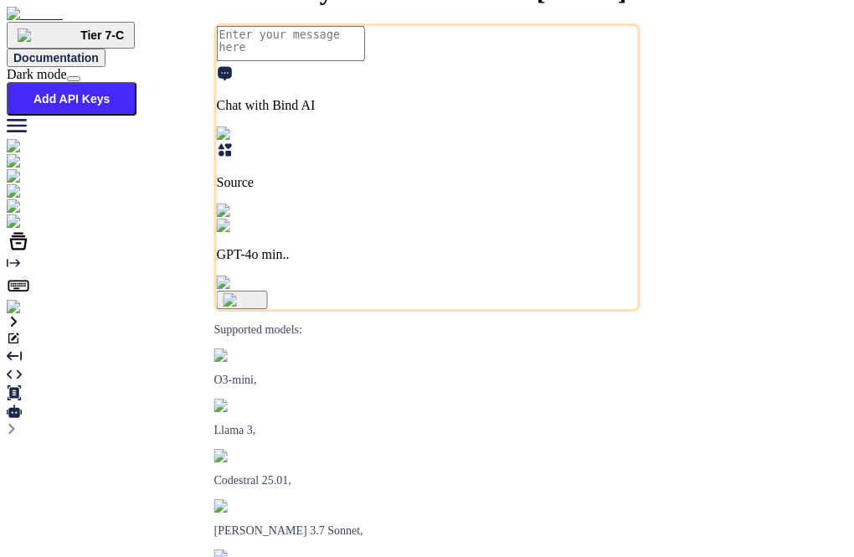
click at [491, 262] on p "GPT-4o min.." at bounding box center [427, 254] width 421 height 15
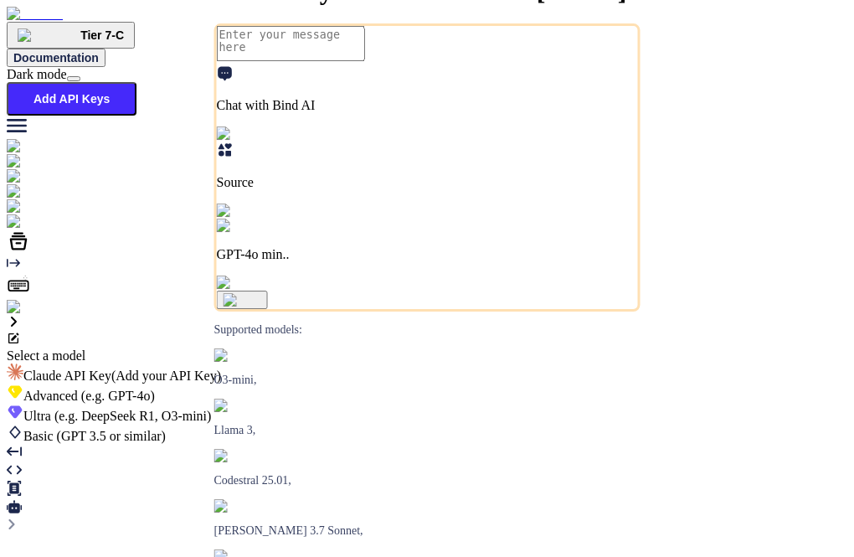
click at [221, 368] on span "Claude API Key (Add your API Key)" at bounding box center [122, 375] width 198 height 14
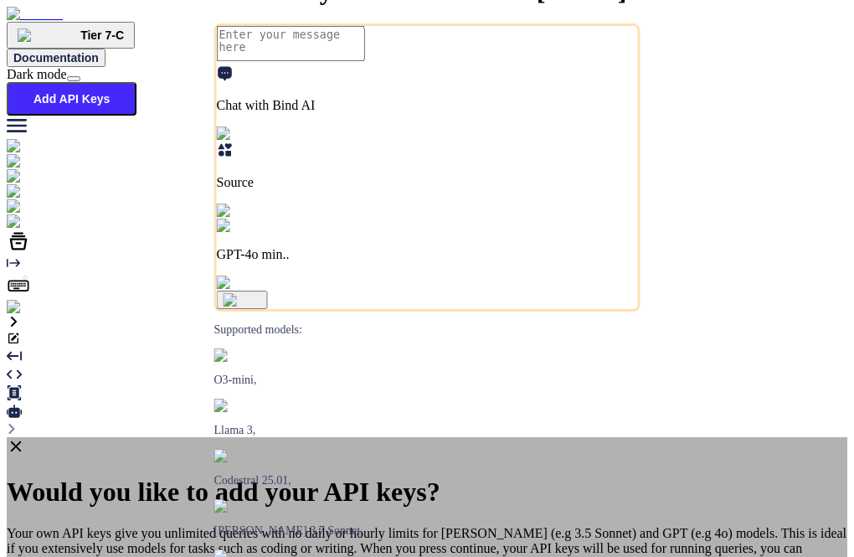
click at [22, 441] on icon at bounding box center [16, 446] width 11 height 11
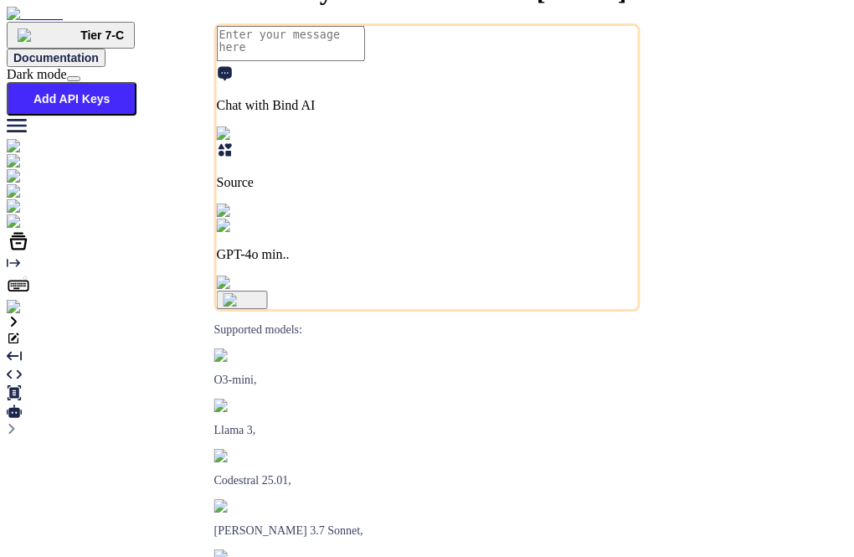
click at [417, 190] on p "Source" at bounding box center [427, 182] width 421 height 15
click at [501, 348] on div at bounding box center [427, 348] width 840 height 0
click at [501, 262] on p "GPT-4o min.." at bounding box center [427, 254] width 421 height 15
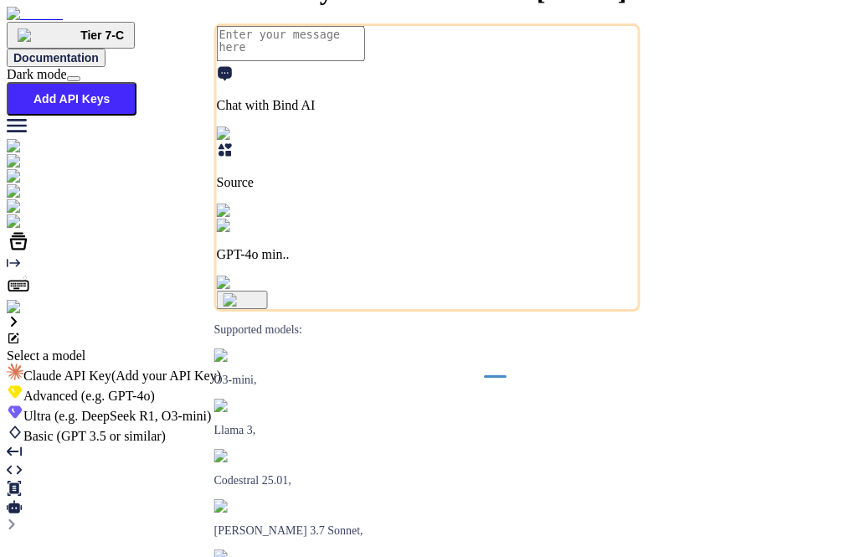
click at [212, 409] on span "(e.g. DeepSeek R1, O3-mini)" at bounding box center [131, 416] width 161 height 14
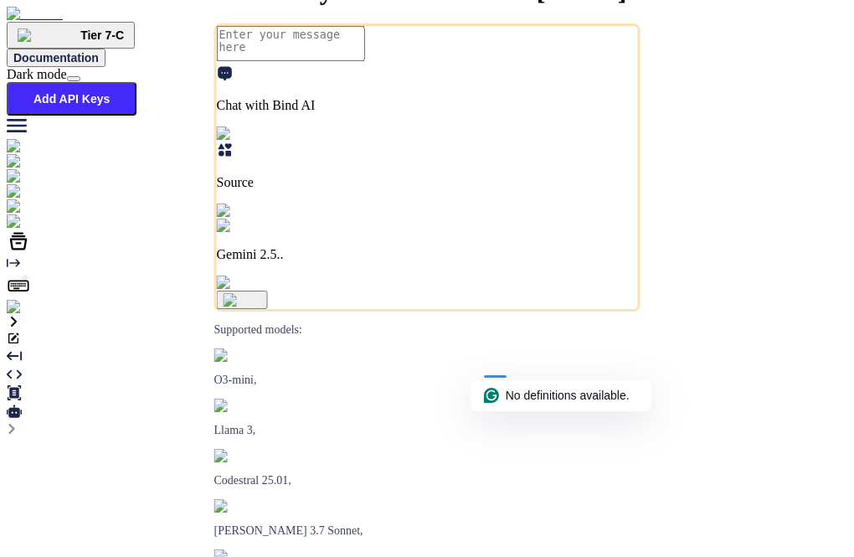
click at [514, 262] on p "Gemini 2.5.." at bounding box center [427, 254] width 421 height 15
type textarea "x"
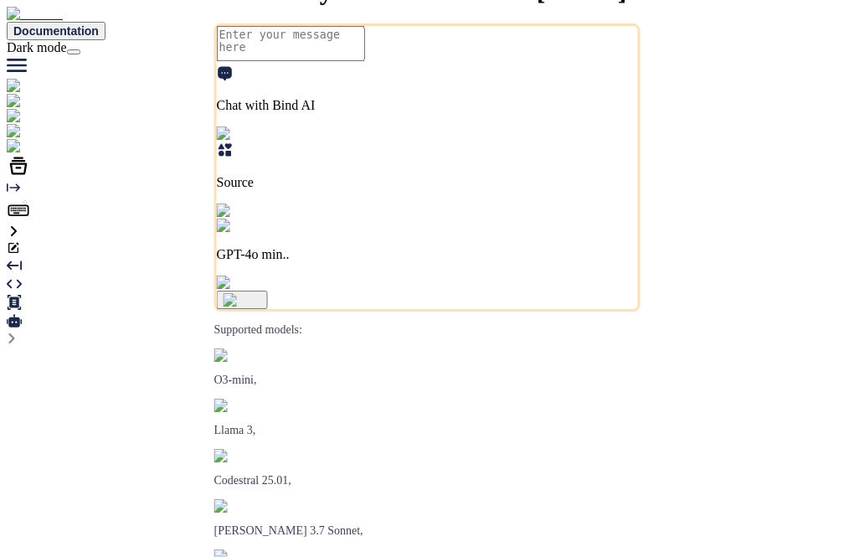
type textarea "x"
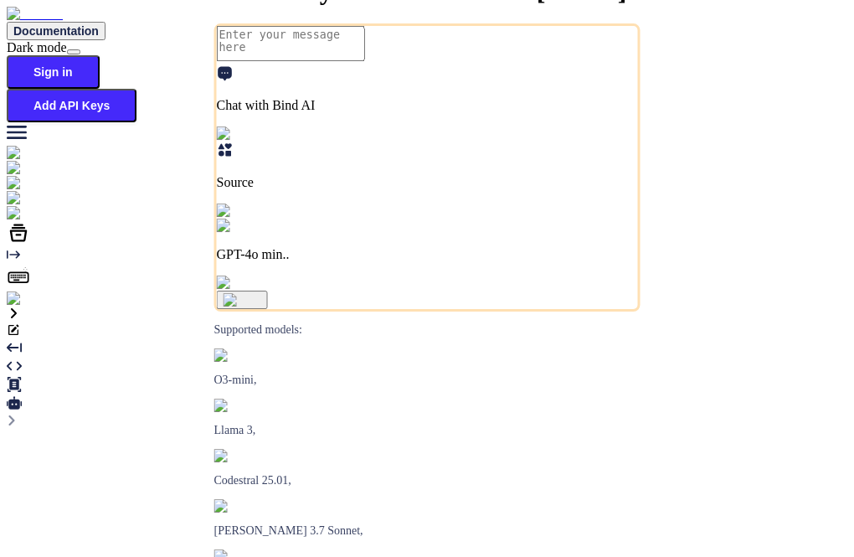
type textarea "x"
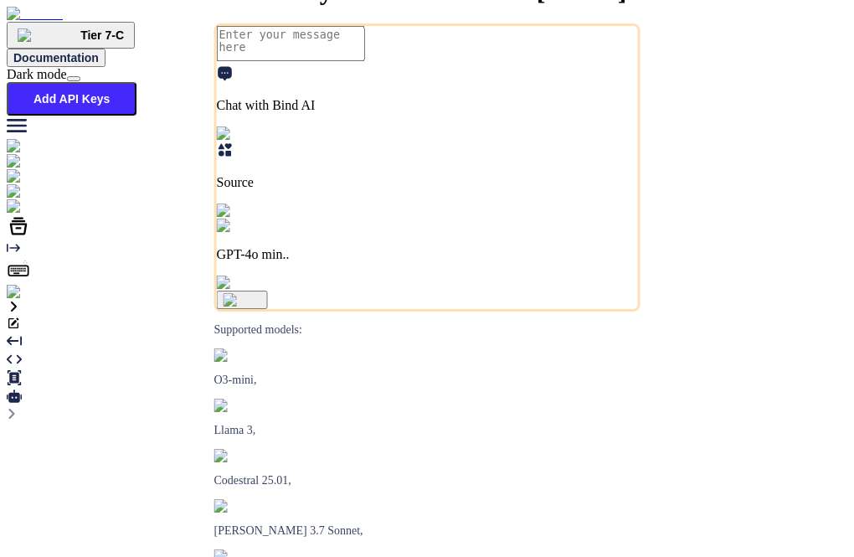
click at [136, 82] on button "Add API Keys" at bounding box center [72, 98] width 130 height 33
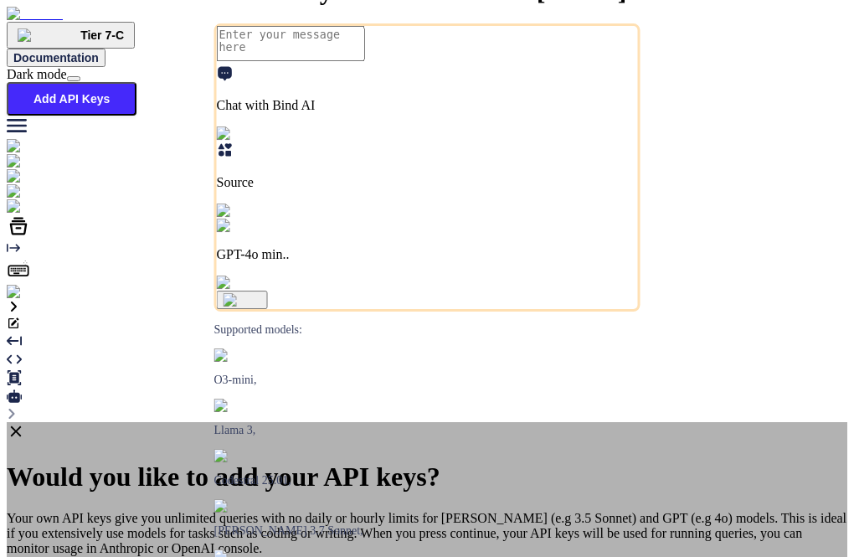
click at [25, 422] on icon at bounding box center [16, 431] width 18 height 18
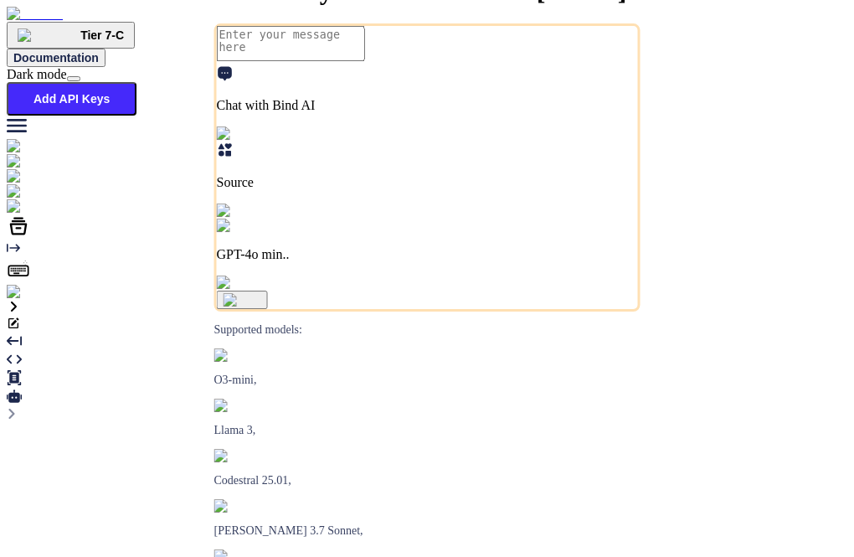
click at [25, 300] on img at bounding box center [34, 292] width 54 height 15
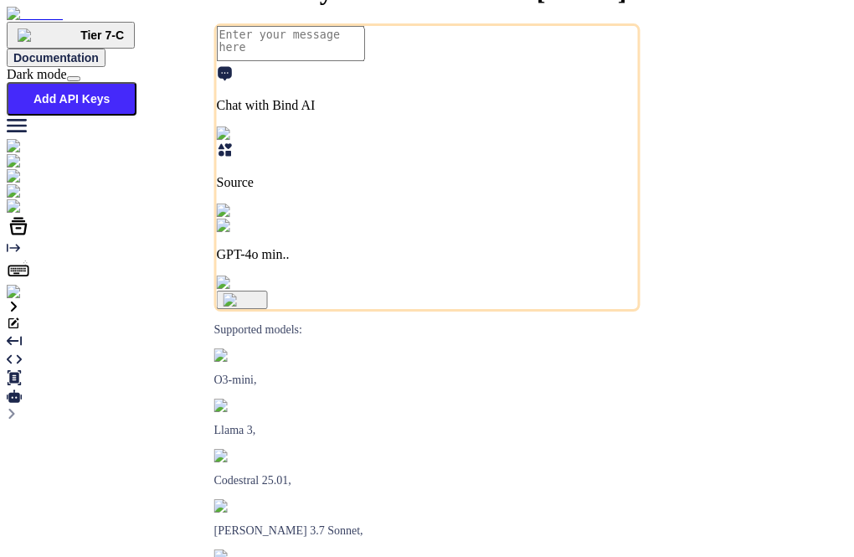
click at [136, 82] on button "Add API Keys" at bounding box center [72, 98] width 130 height 33
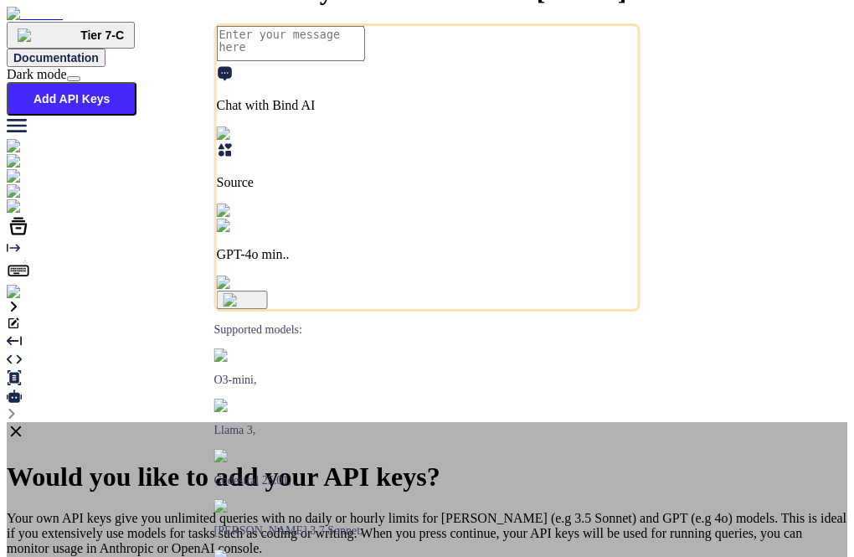
click at [22, 426] on icon at bounding box center [16, 431] width 11 height 11
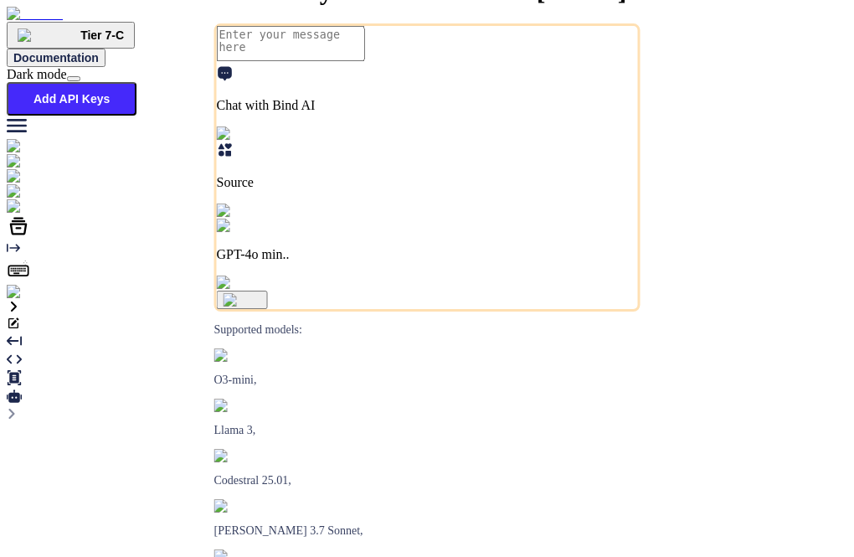
type textarea "x"
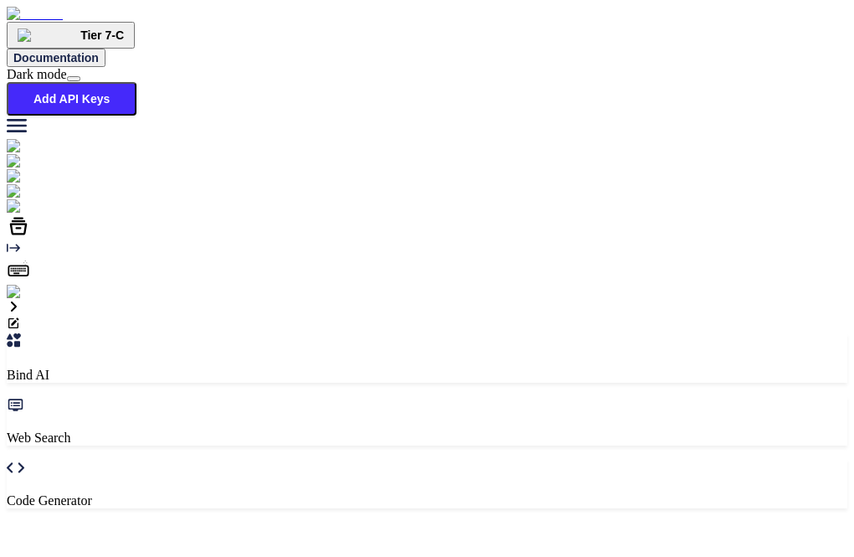
type textarea "x"
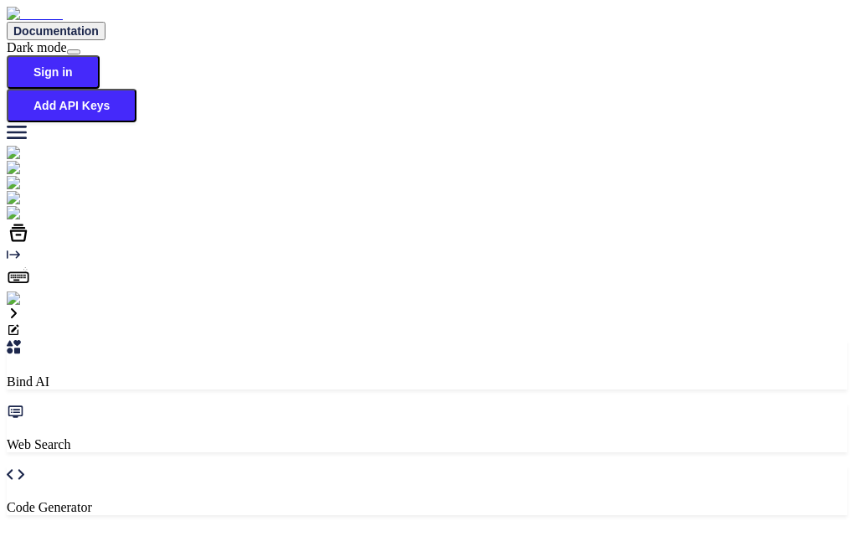
type textarea "x"
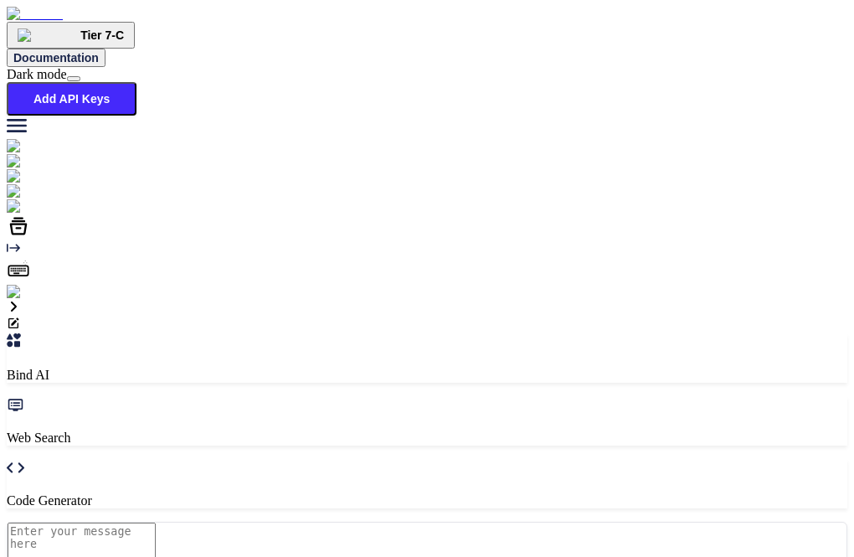
click at [788, 46] on div "Tier 7-C Documentation Dark mode Add API Keys Created with Pixso." at bounding box center [427, 73] width 840 height 132
click at [136, 82] on button "Add API Keys" at bounding box center [72, 98] width 130 height 33
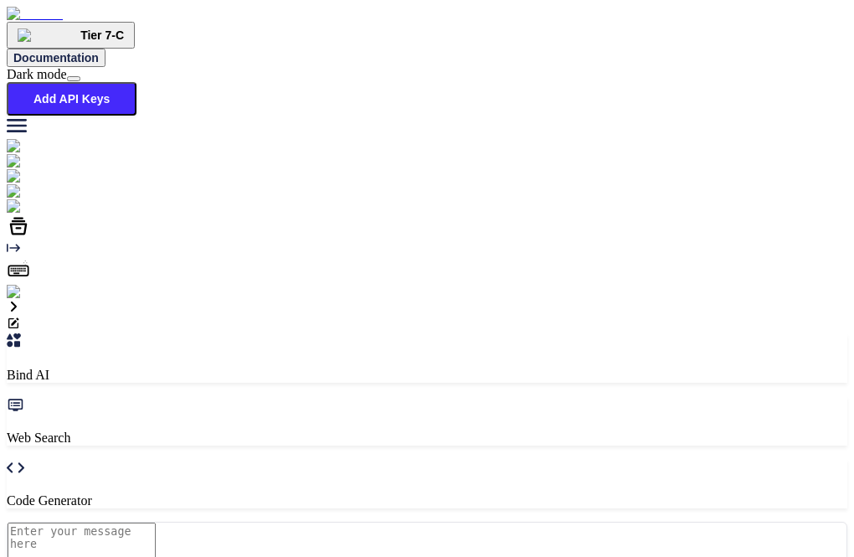
type textarea "x"
click at [136, 82] on button "Add API Keys" at bounding box center [72, 98] width 130 height 33
type textarea "x"
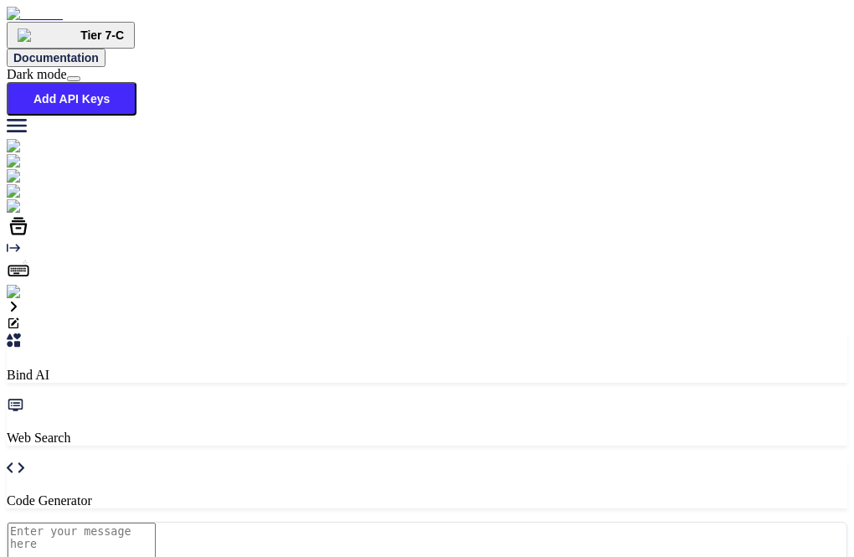
type input "hi"
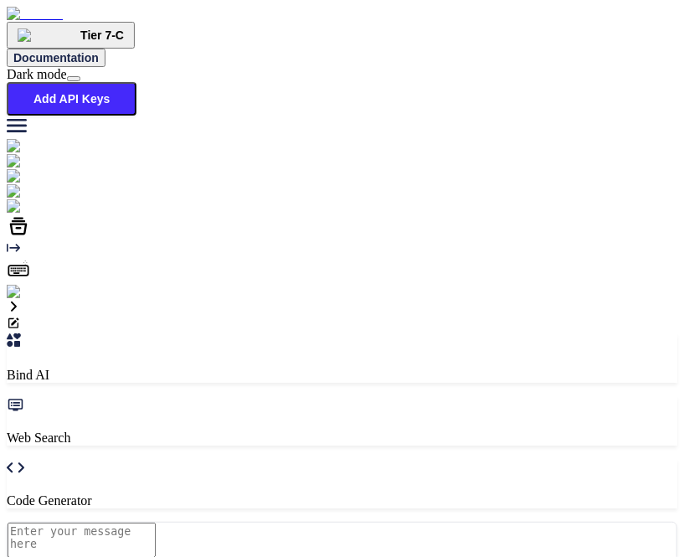
type textarea "x"
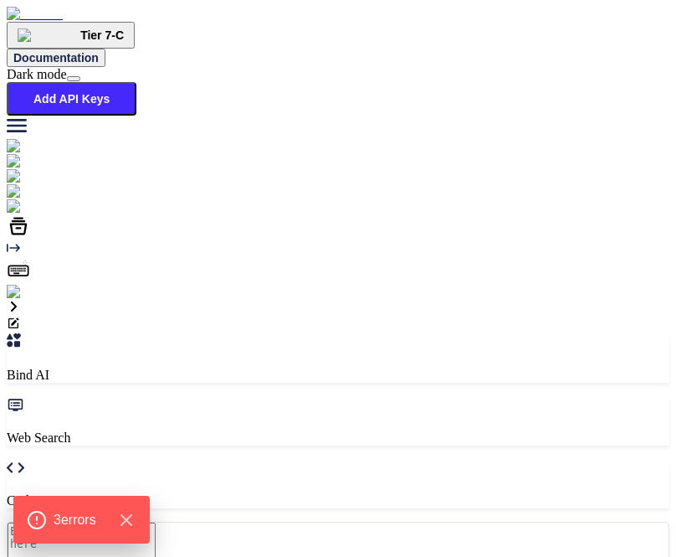
click at [136, 82] on button "Add API Keys" at bounding box center [72, 98] width 130 height 33
type textarea "x"
type input "hi"
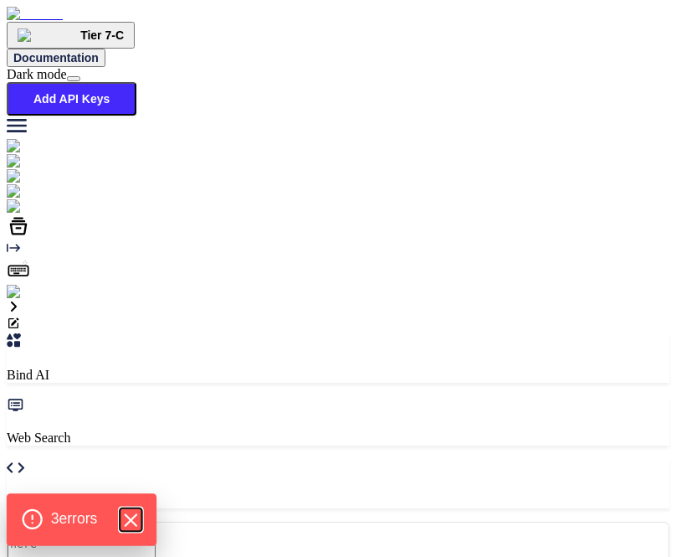
click at [136, 525] on icon "Hide Errors" at bounding box center [131, 520] width 22 height 22
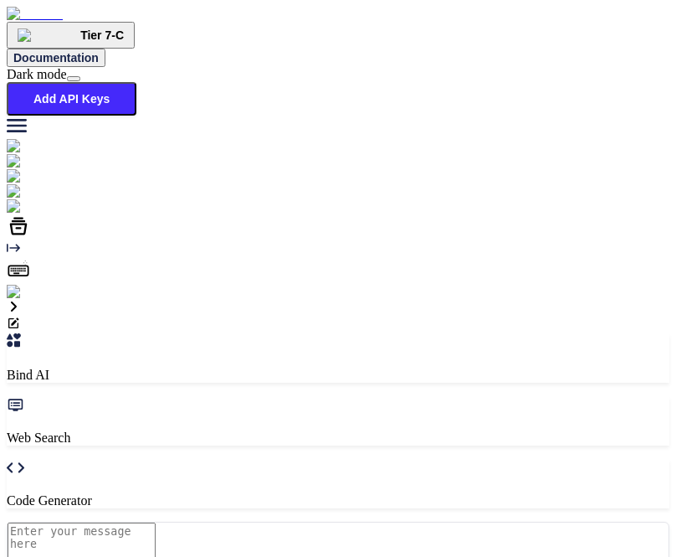
click at [136, 82] on button "Add API Keys" at bounding box center [72, 98] width 130 height 33
type input "ok"
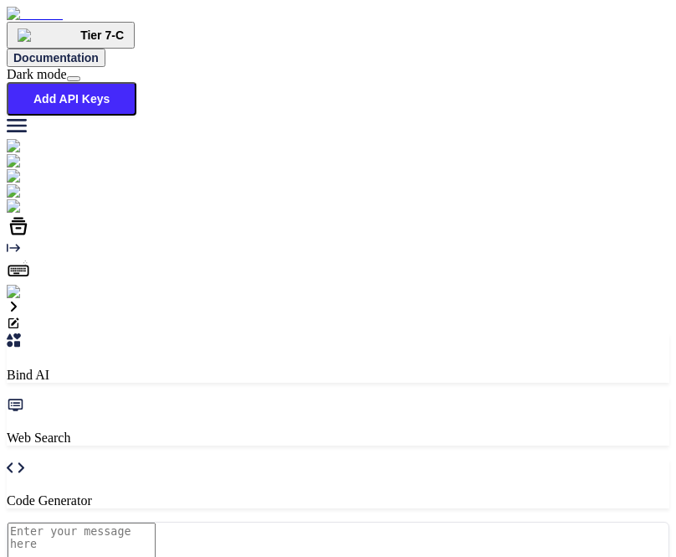
click at [136, 82] on button "Add API Keys" at bounding box center [72, 98] width 130 height 33
type input "ok"
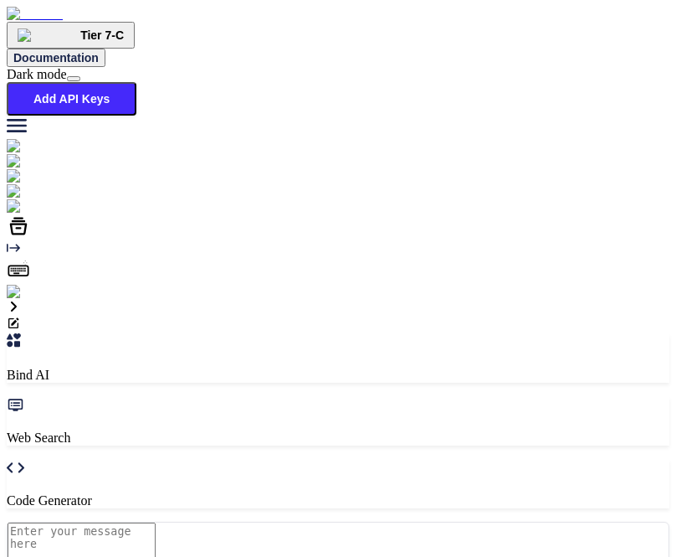
click at [136, 82] on button "Add API Keys" at bounding box center [72, 98] width 130 height 33
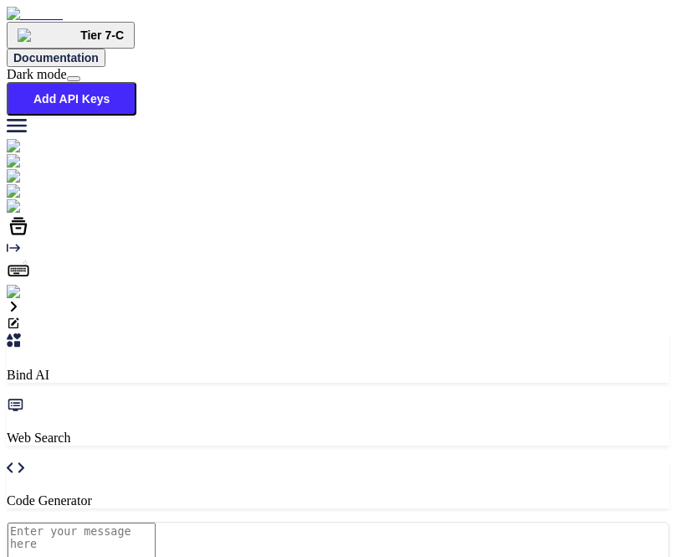
type input "s"
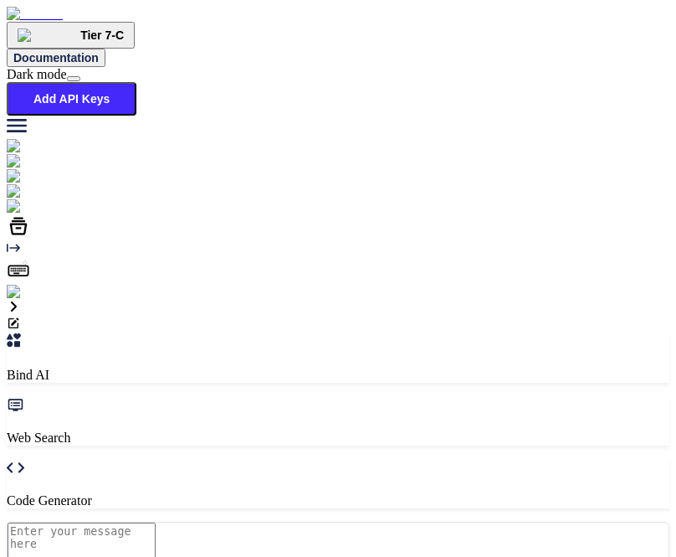
click at [136, 82] on button "Add API Keys" at bounding box center [72, 98] width 130 height 33
type textarea "x"
type input "sa"
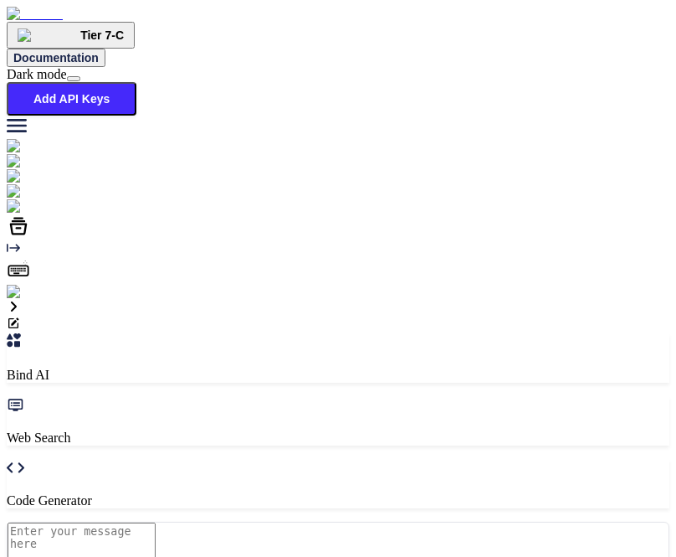
click at [136, 82] on button "Add API Keys" at bounding box center [72, 98] width 130 height 33
type textarea "x"
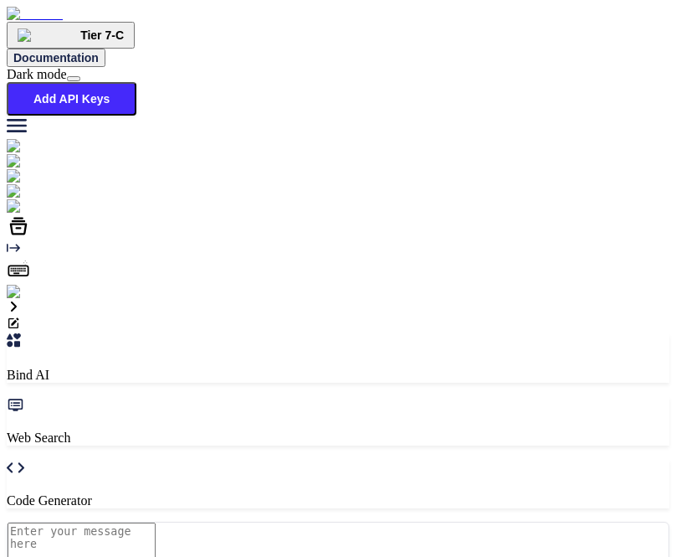
type input "hi"
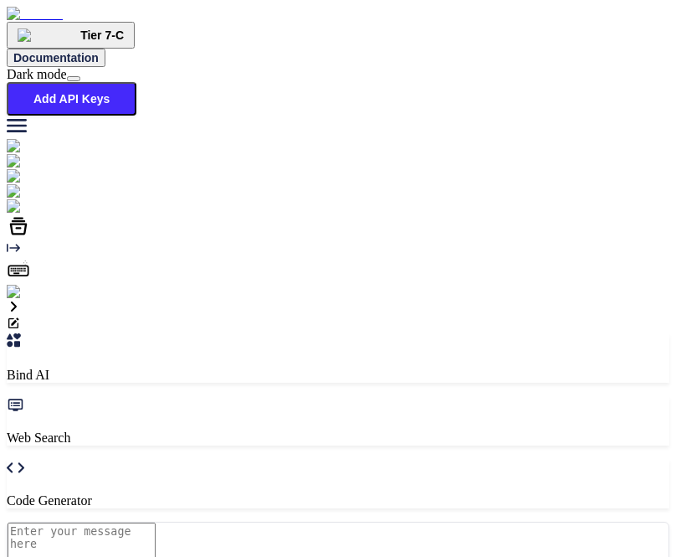
click at [136, 82] on button "Add API Keys" at bounding box center [72, 98] width 130 height 33
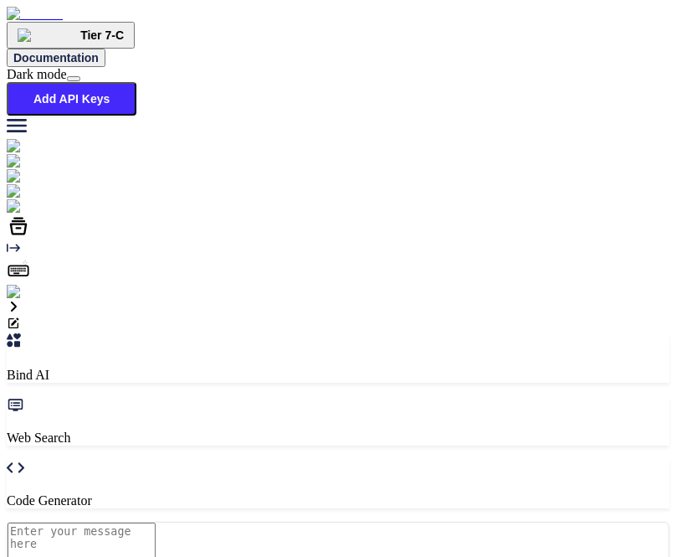
type textarea "x"
type input "hi"
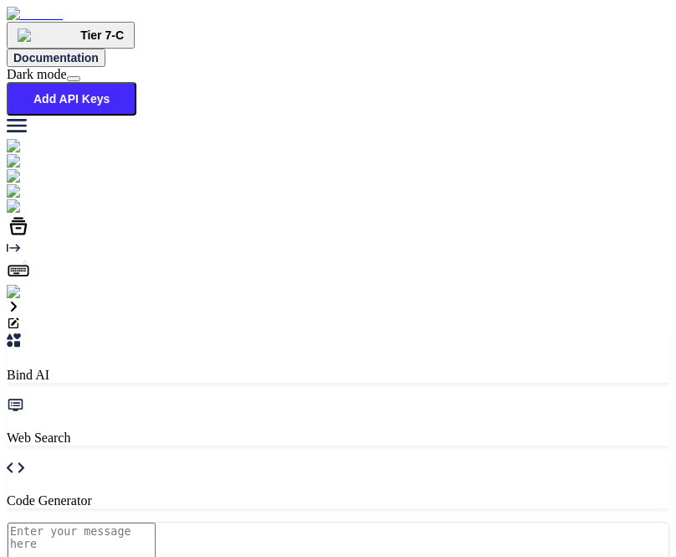
scroll to position [739, 0]
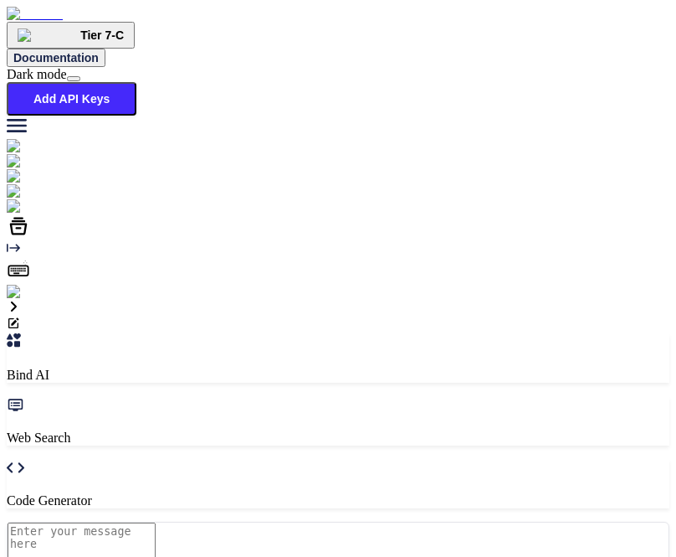
scroll to position [190, 0]
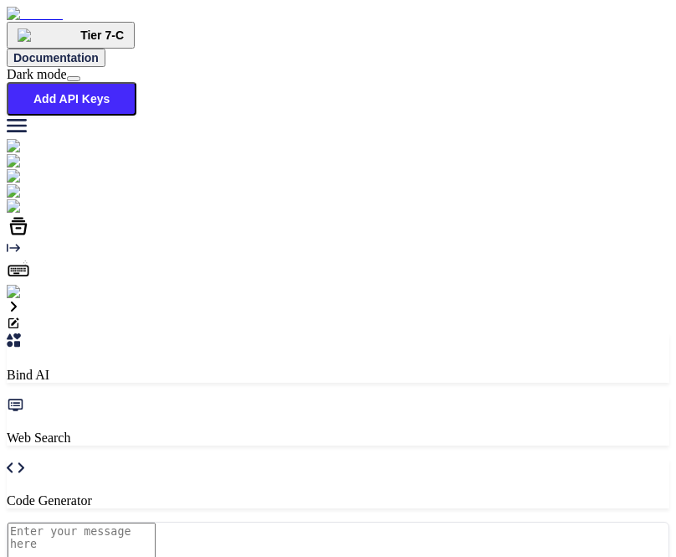
scroll to position [0, 0]
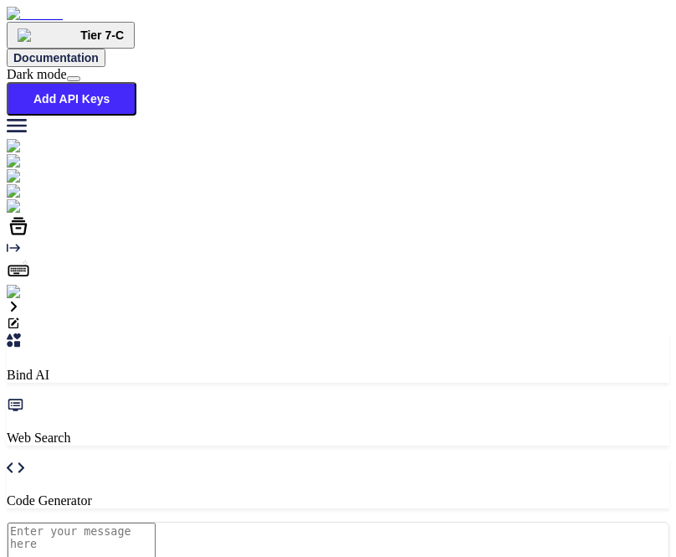
scroll to position [346, 0]
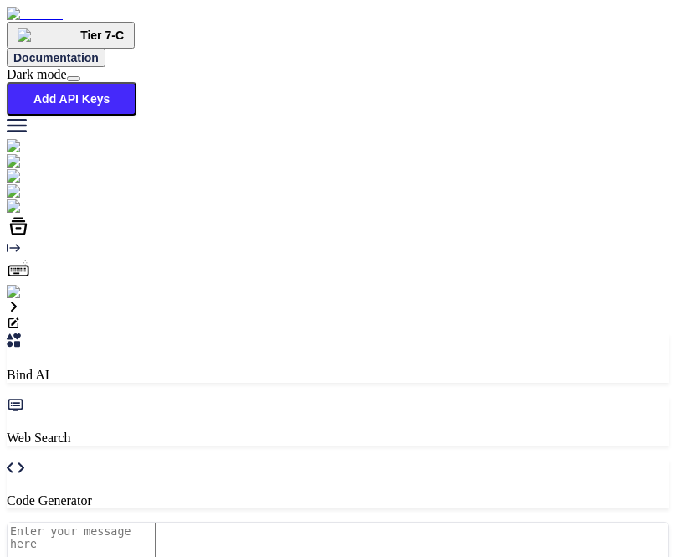
type textarea "x"
click at [156, 522] on textarea at bounding box center [82, 539] width 148 height 35
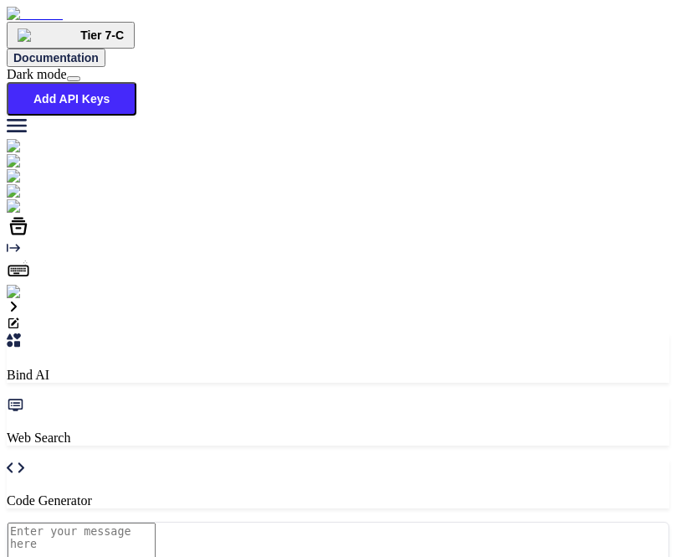
type textarea "h"
type textarea "x"
type textarea "hi"
type textarea "x"
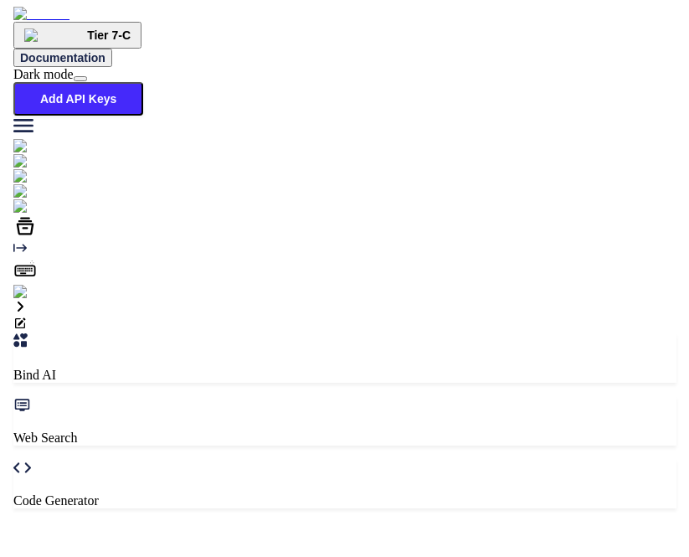
scroll to position [6, 0]
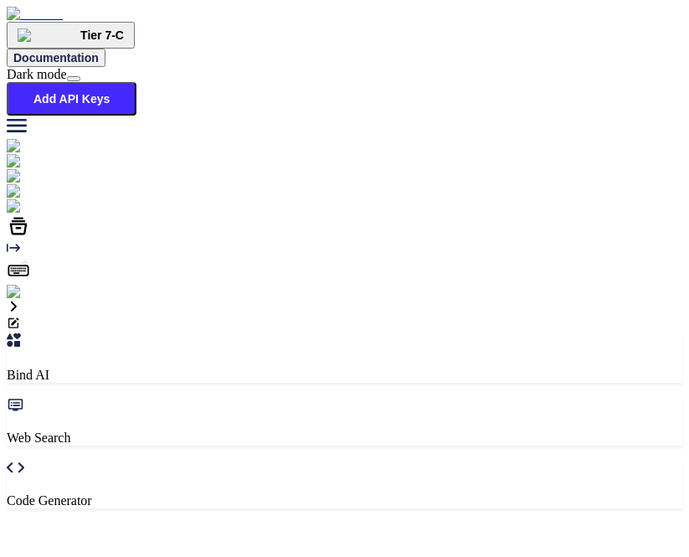
click at [136, 82] on button "Add API Keys" at bounding box center [72, 98] width 130 height 33
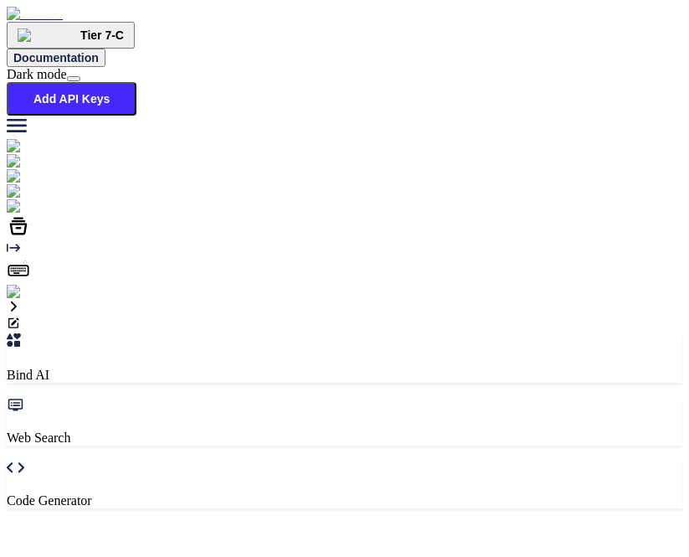
type textarea "x"
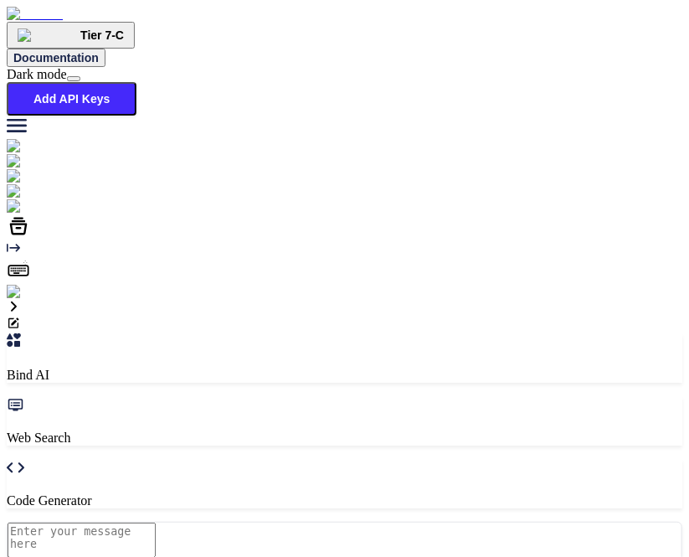
scroll to position [635, 0]
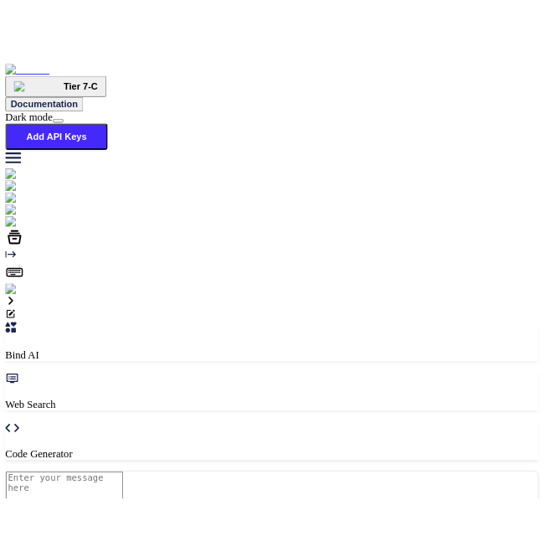
scroll to position [0, 0]
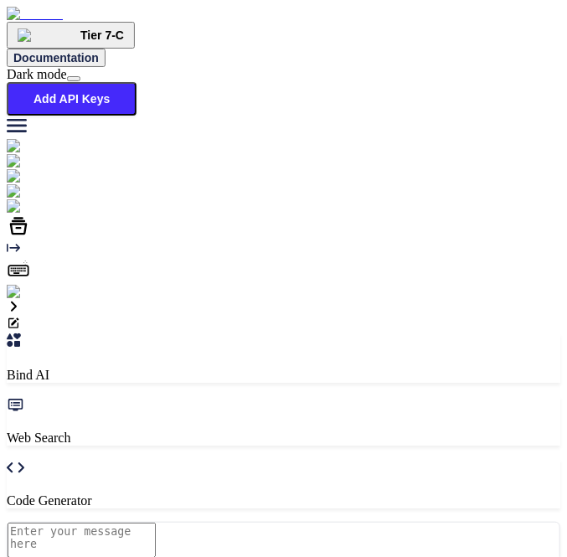
type textarea "x"
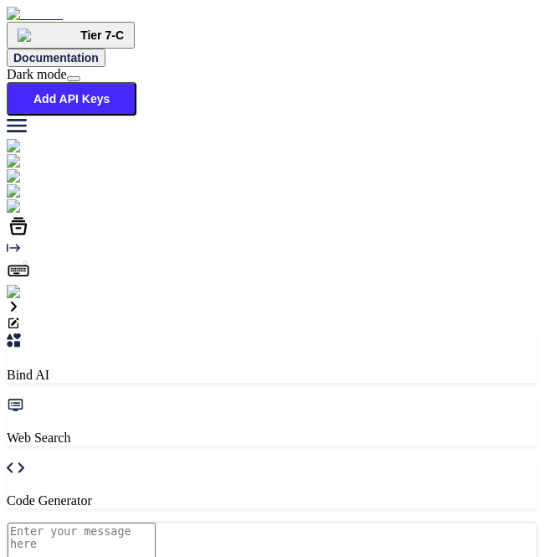
click at [145, 522] on textarea at bounding box center [82, 539] width 148 height 35
type textarea "h"
type textarea "x"
type textarea "hi"
type textarea "x"
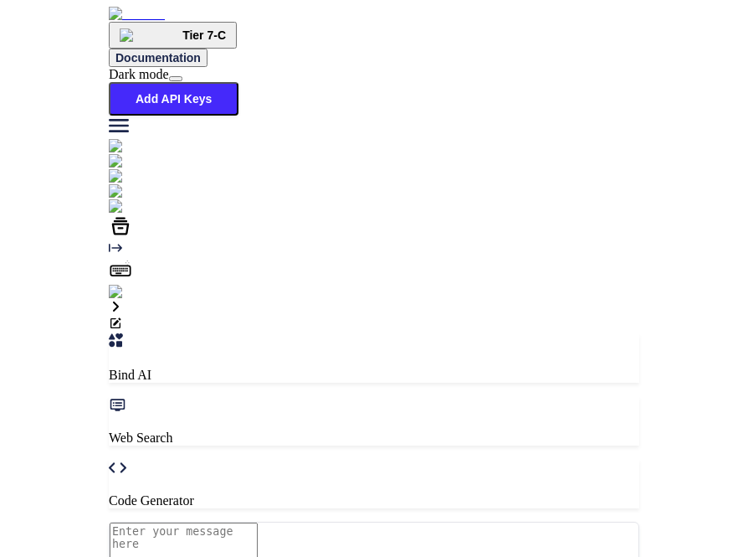
scroll to position [6, 0]
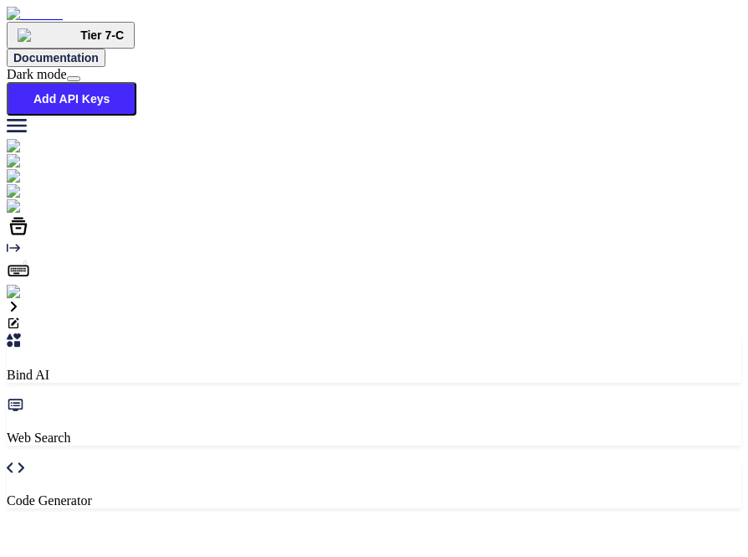
type textarea "x"
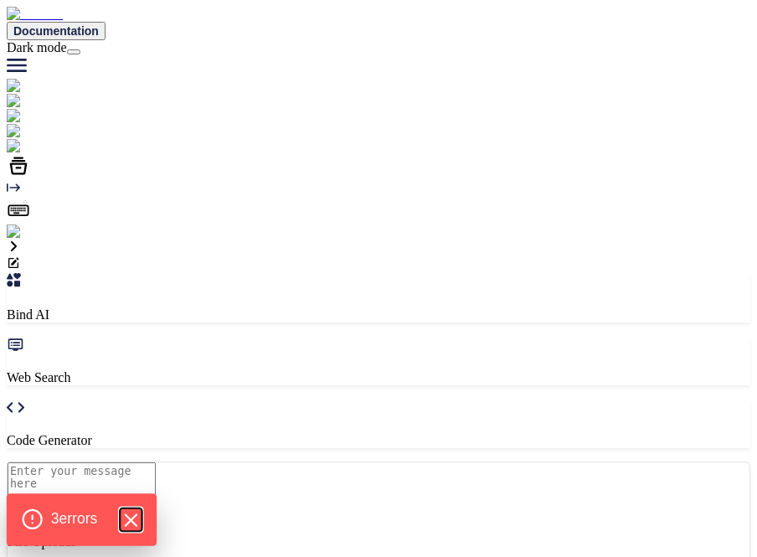
click at [137, 520] on icon "Hide Errors" at bounding box center [131, 520] width 22 height 22
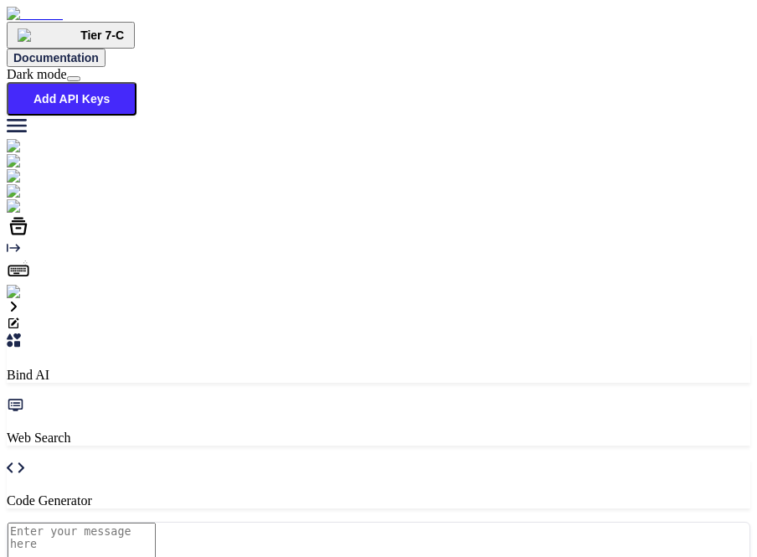
type textarea "x"
type input "hi"
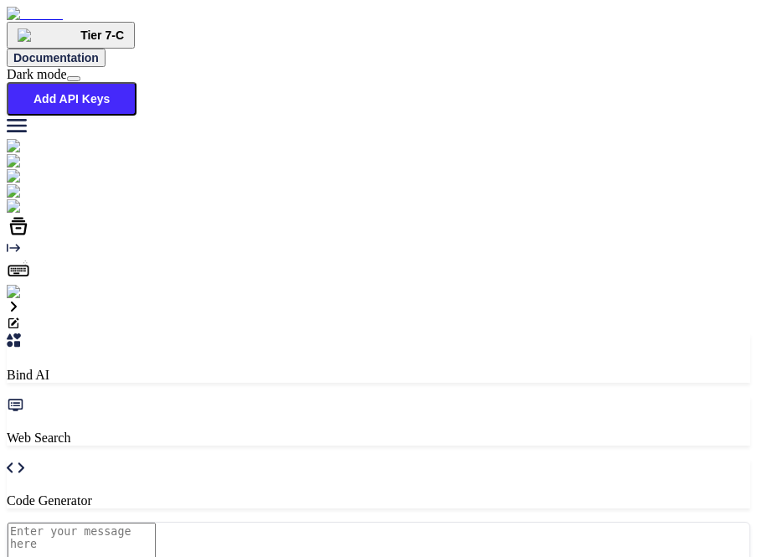
type textarea "x"
type input "hi"
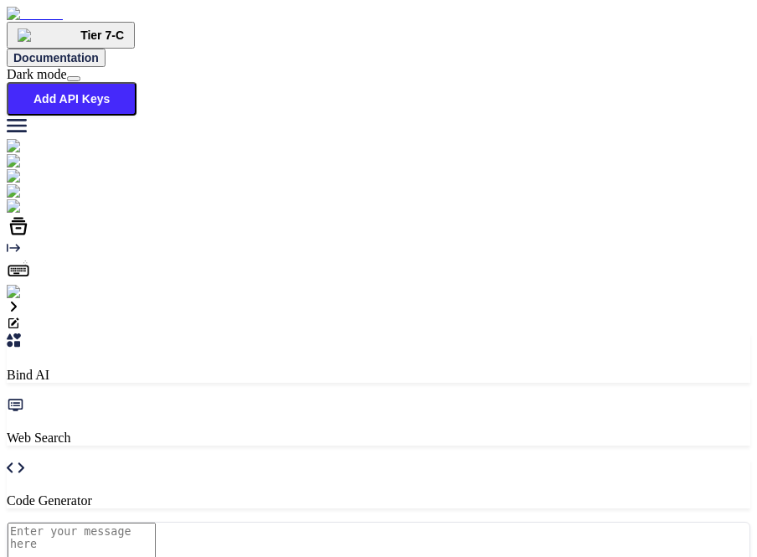
click at [136, 82] on button "Add API Keys" at bounding box center [72, 98] width 130 height 33
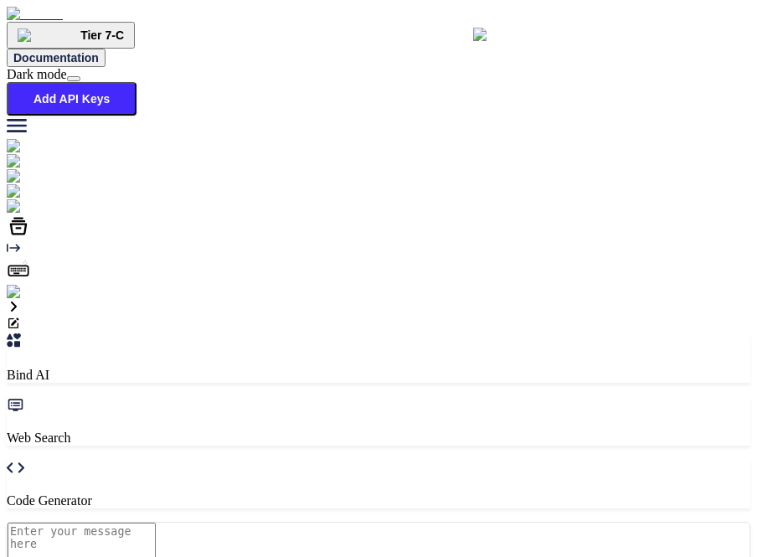
type textarea "x"
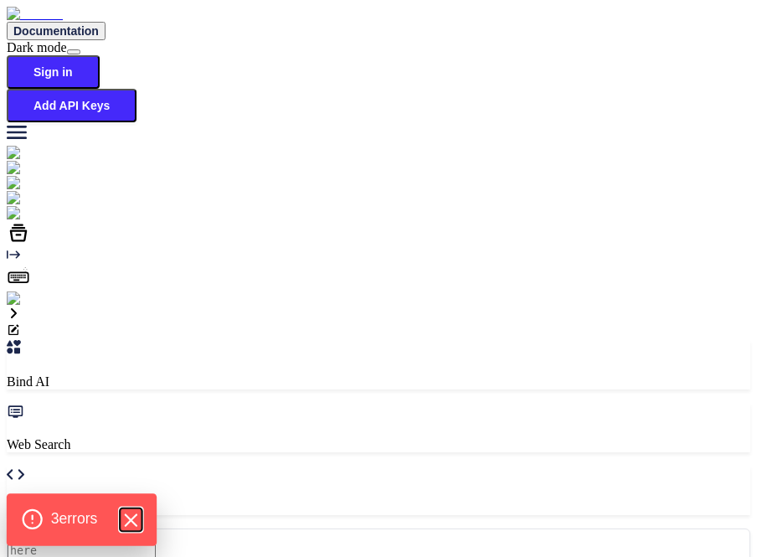
click at [130, 517] on icon "Hide Errors" at bounding box center [131, 520] width 22 height 22
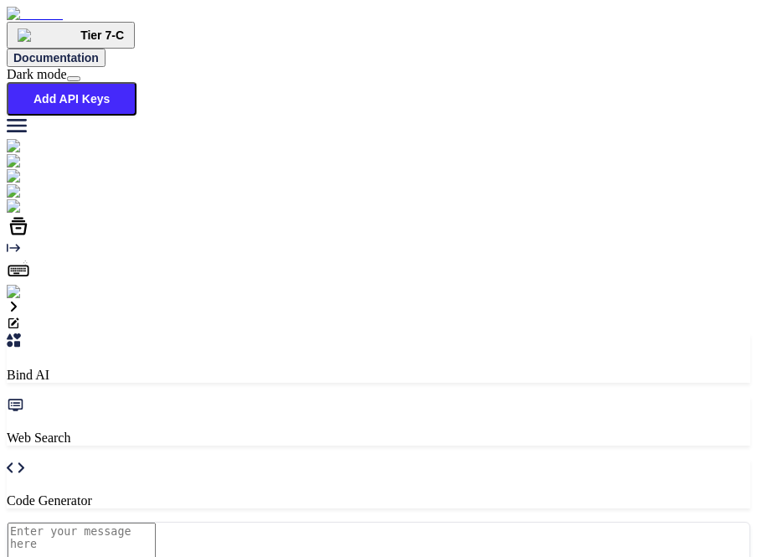
type textarea "x"
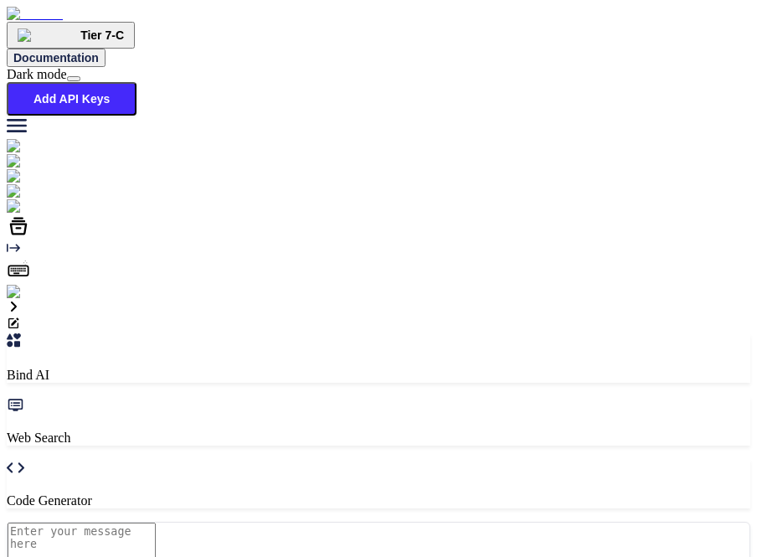
type input "ok"
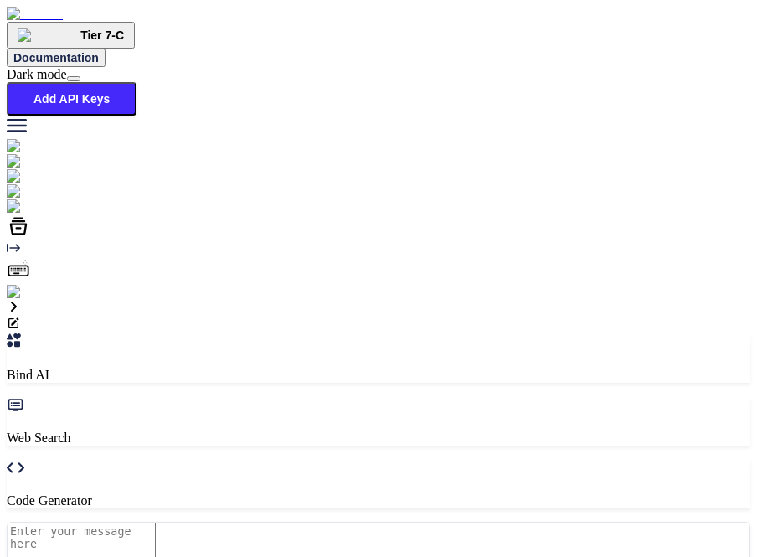
type textarea "x"
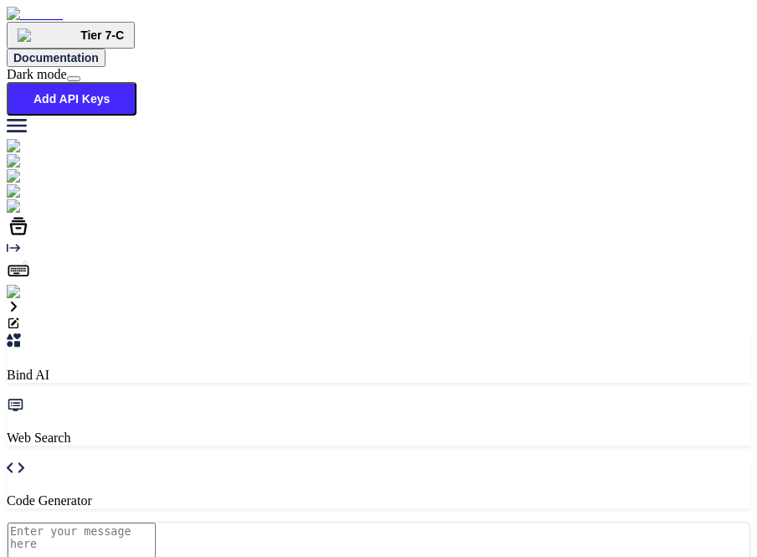
scroll to position [0, 0]
type input "j"
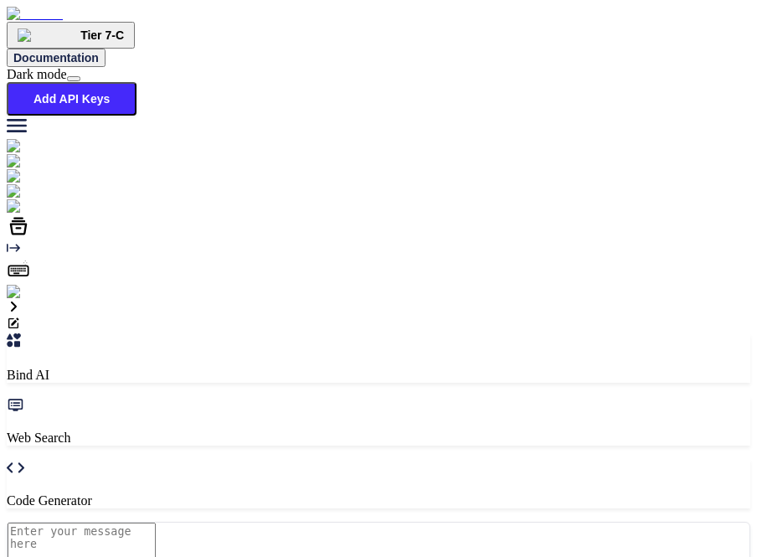
type textarea "x"
